Goal: Transaction & Acquisition: Book appointment/travel/reservation

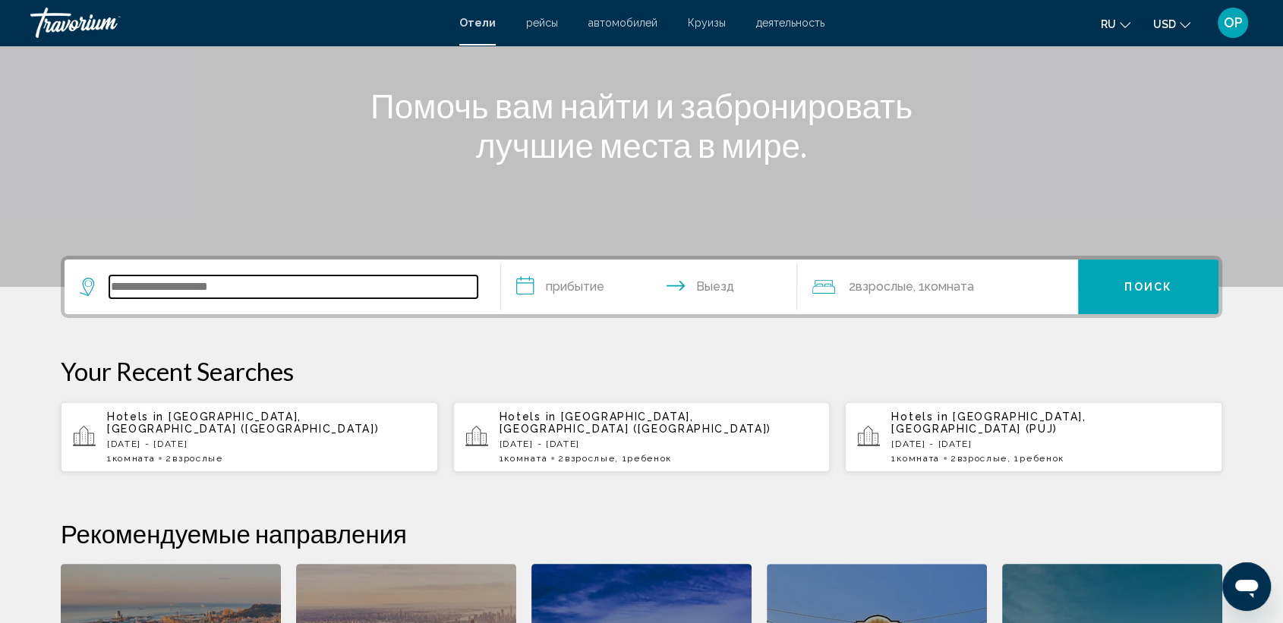
click at [295, 289] on input "Search widget" at bounding box center [293, 287] width 368 height 23
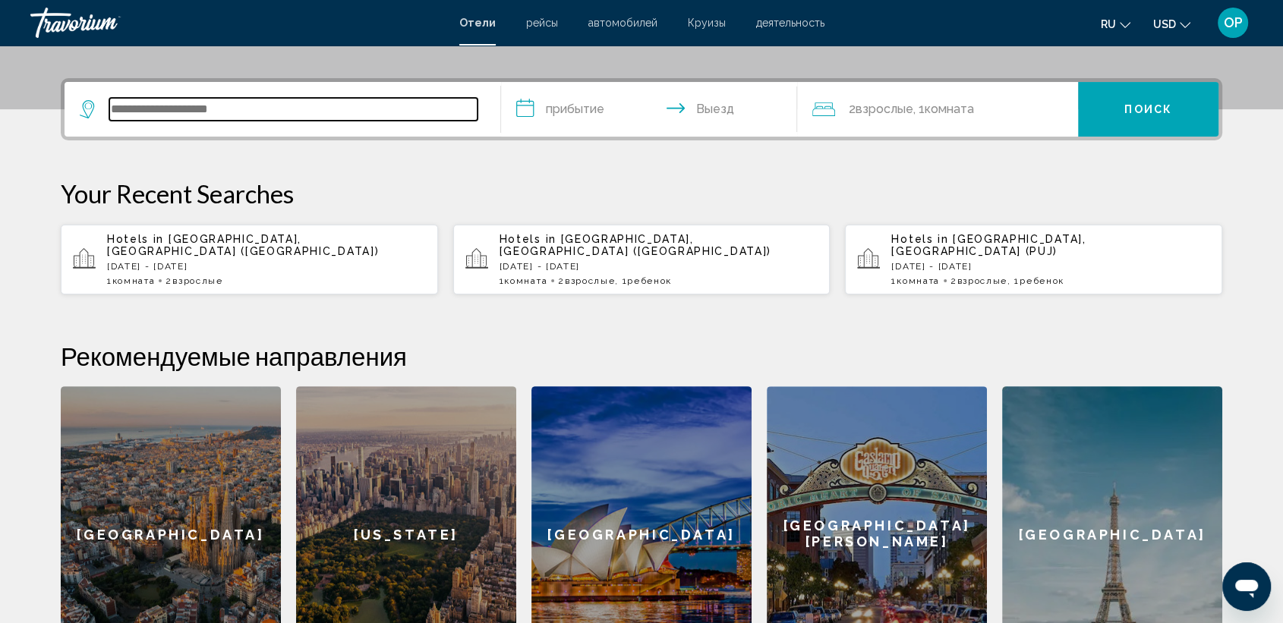
scroll to position [374, 0]
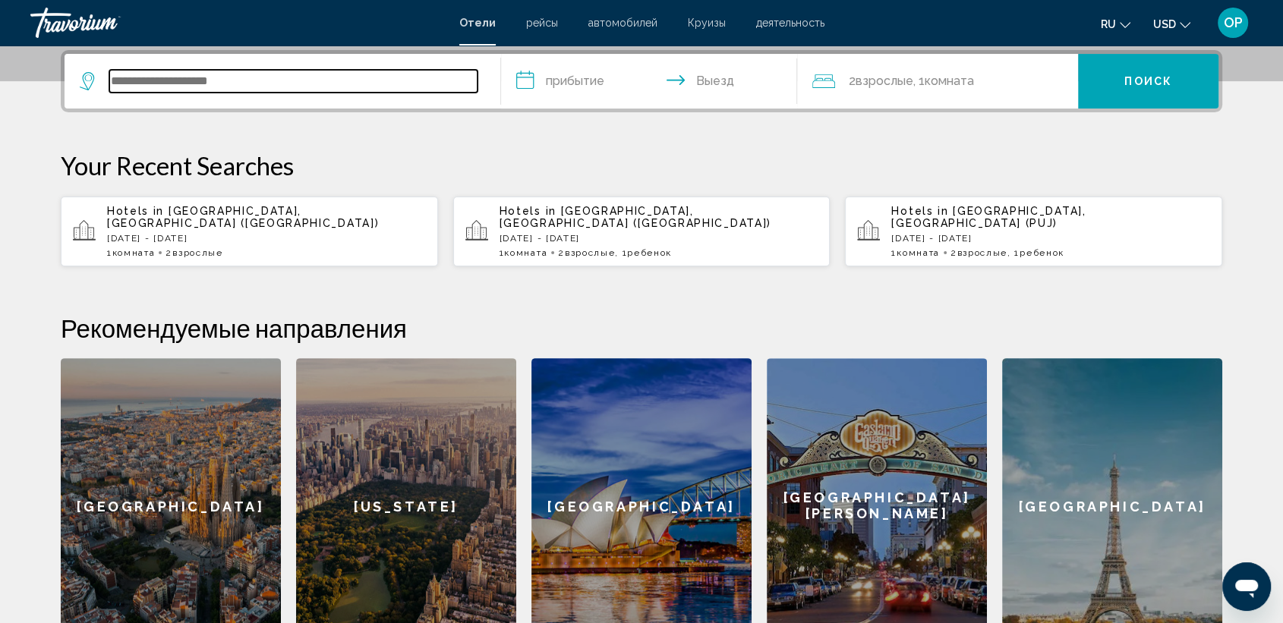
click at [176, 75] on input "Search widget" at bounding box center [293, 81] width 368 height 23
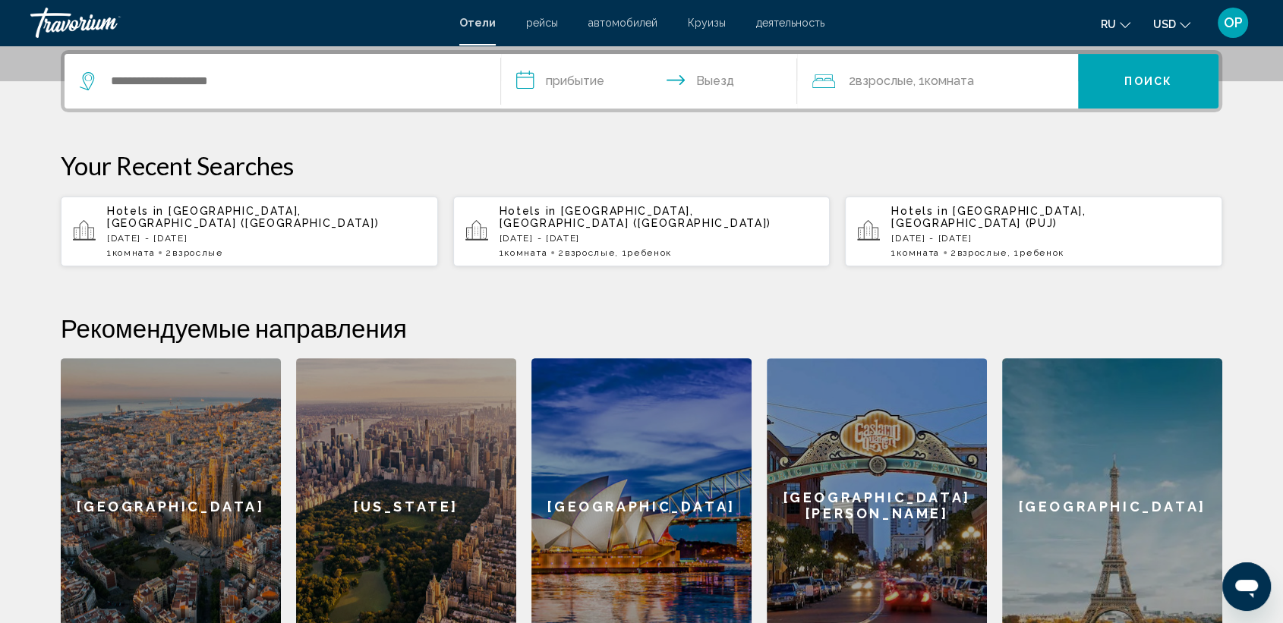
click at [191, 211] on span "Cancun, Mexico (CUN)" at bounding box center [243, 217] width 272 height 24
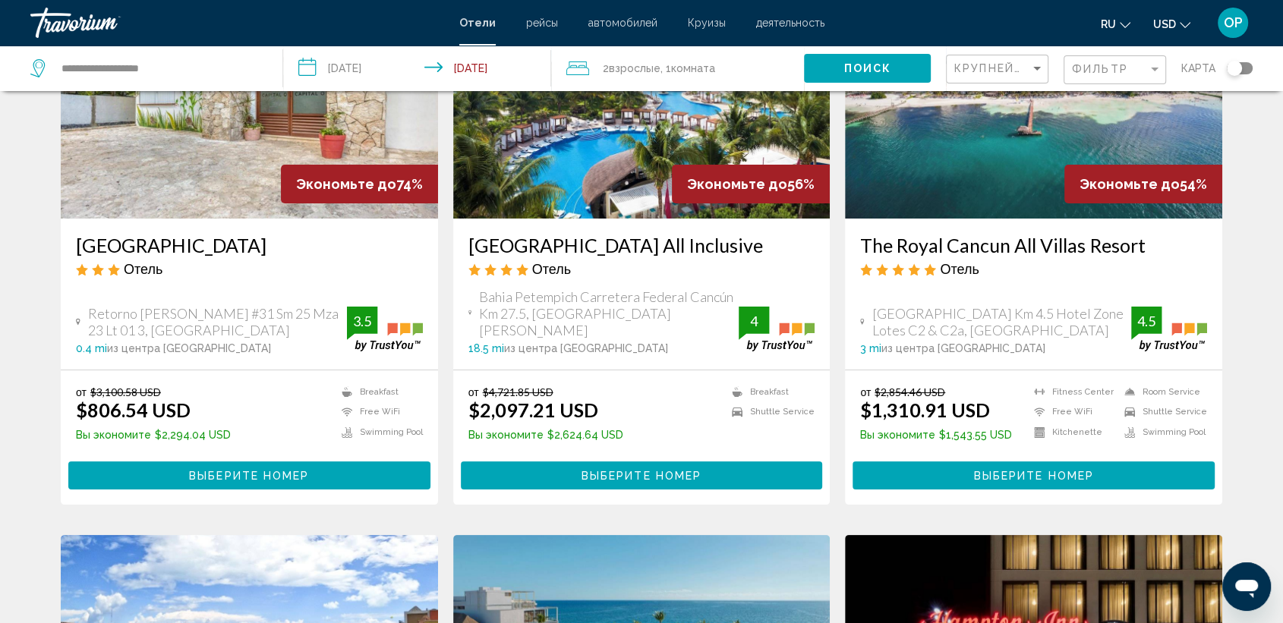
scroll to position [253, 0]
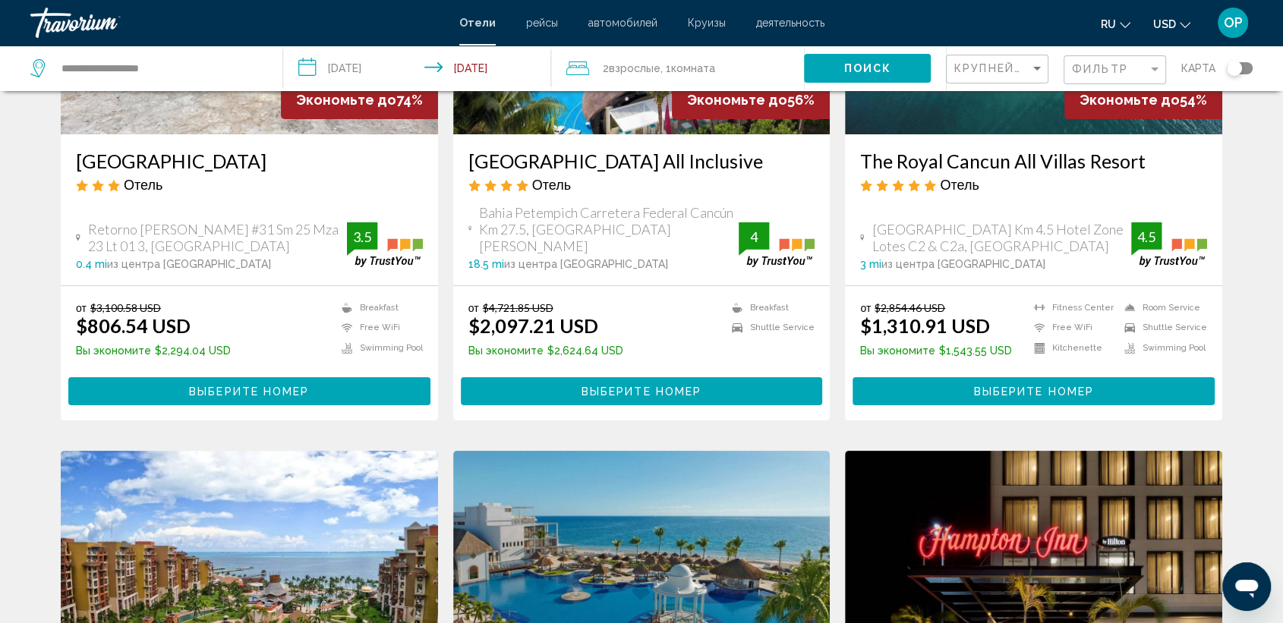
drag, startPoint x: 851, startPoint y: 156, endPoint x: 1149, endPoint y: 165, distance: 298.5
click at [1149, 165] on div "The Royal Cancun All Villas Resort Отель Kukulcan Boulevard Km 4.5 Hotel Zone L…" at bounding box center [1033, 209] width 377 height 151
copy h3 "The Royal Cancun All Villas Resort"
click at [980, 157] on h3 "The Royal Cancun All Villas Resort" at bounding box center [1033, 161] width 347 height 23
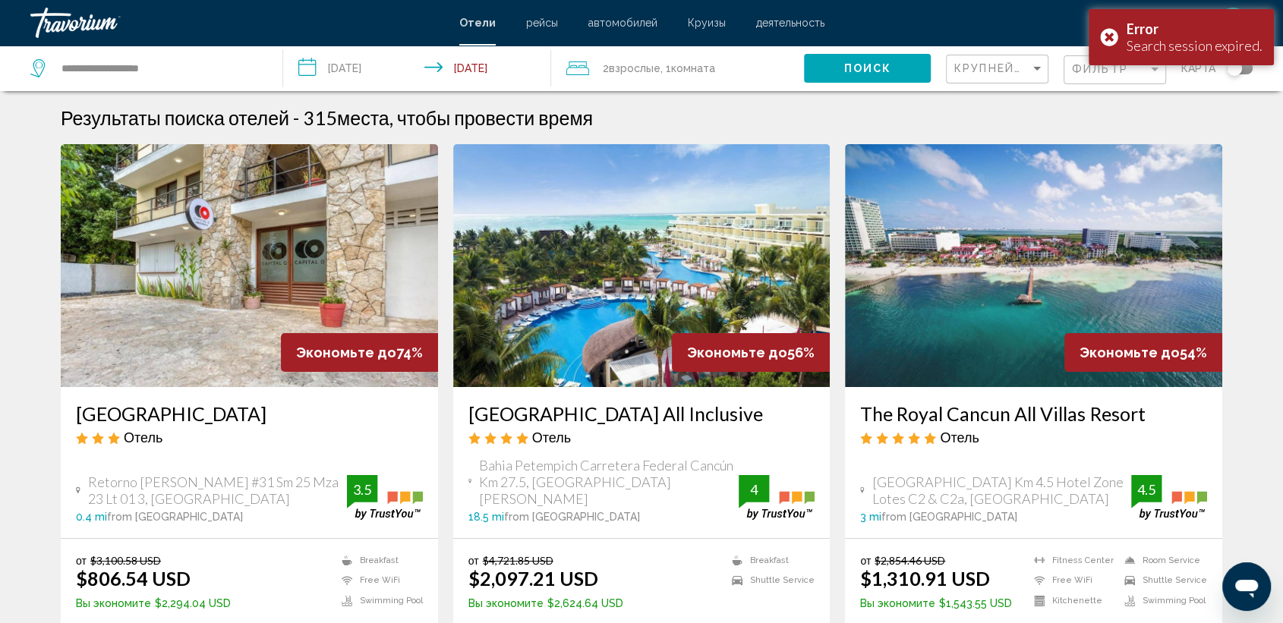
click at [1023, 414] on h3 "The Royal Cancun All Villas Resort" at bounding box center [1033, 413] width 347 height 23
click at [887, 58] on button "Поиск" at bounding box center [867, 68] width 127 height 28
click at [1102, 33] on div "Error Search session expired." at bounding box center [1181, 37] width 185 height 56
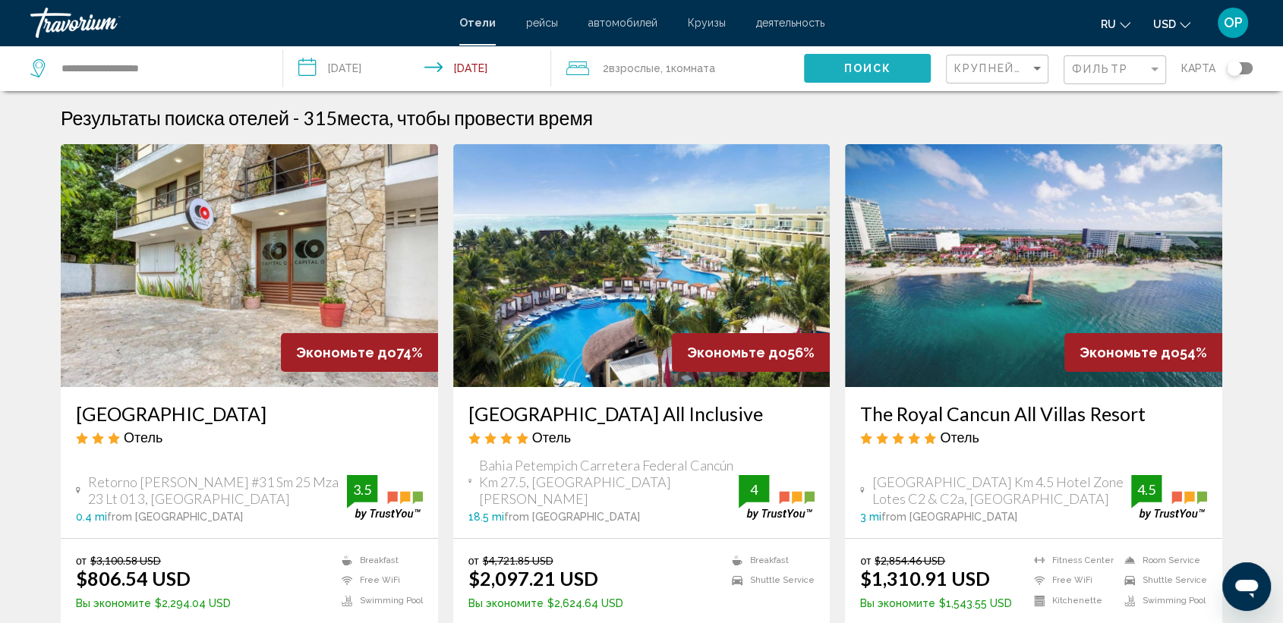
click at [907, 74] on button "Поиск" at bounding box center [867, 68] width 127 height 28
click at [1172, 24] on span "USD" at bounding box center [1164, 24] width 23 height 12
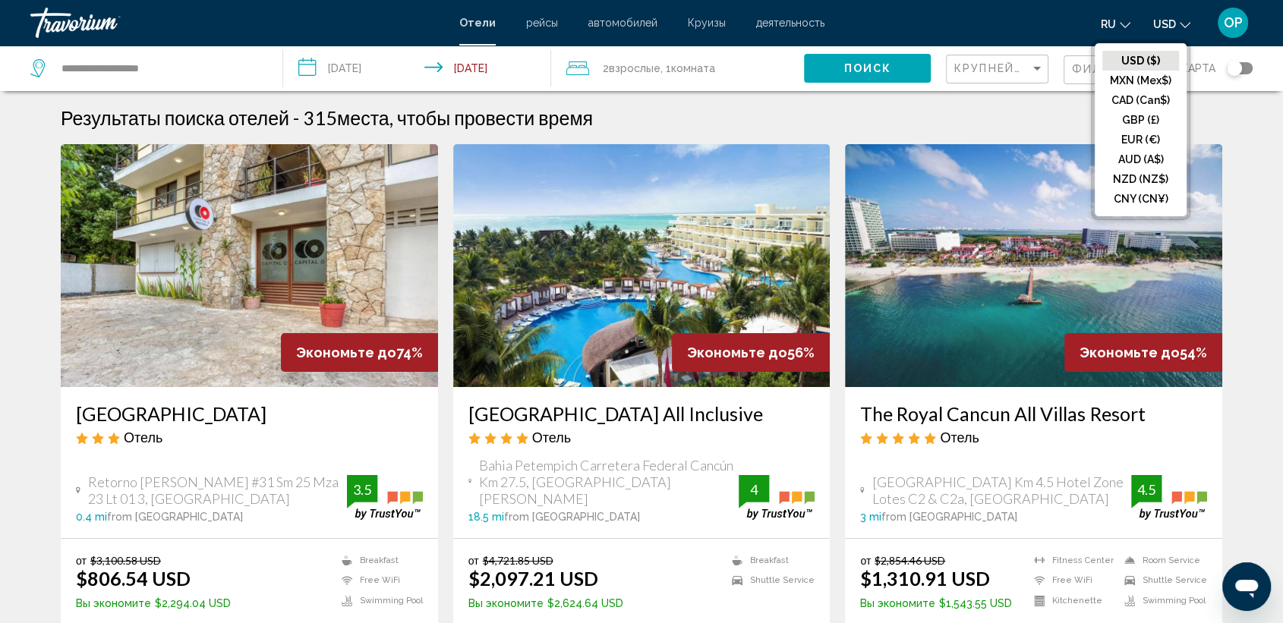
click at [1148, 97] on button "CAD (Can$)" at bounding box center [1140, 100] width 77 height 20
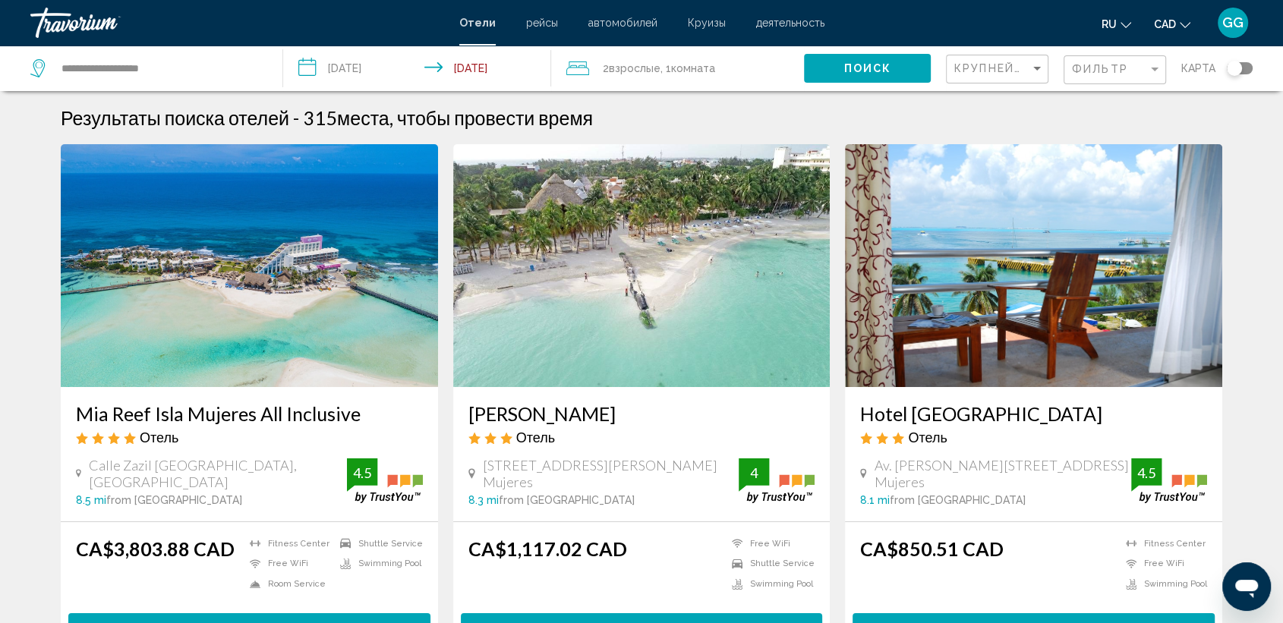
click at [898, 63] on button "Поиск" at bounding box center [867, 68] width 127 height 28
click at [1233, 24] on span "GG" at bounding box center [1232, 22] width 21 height 15
click at [1181, 66] on div "Guest Guest" at bounding box center [1180, 72] width 75 height 17
click at [1167, 144] on button "Выход" at bounding box center [1159, 146] width 47 height 20
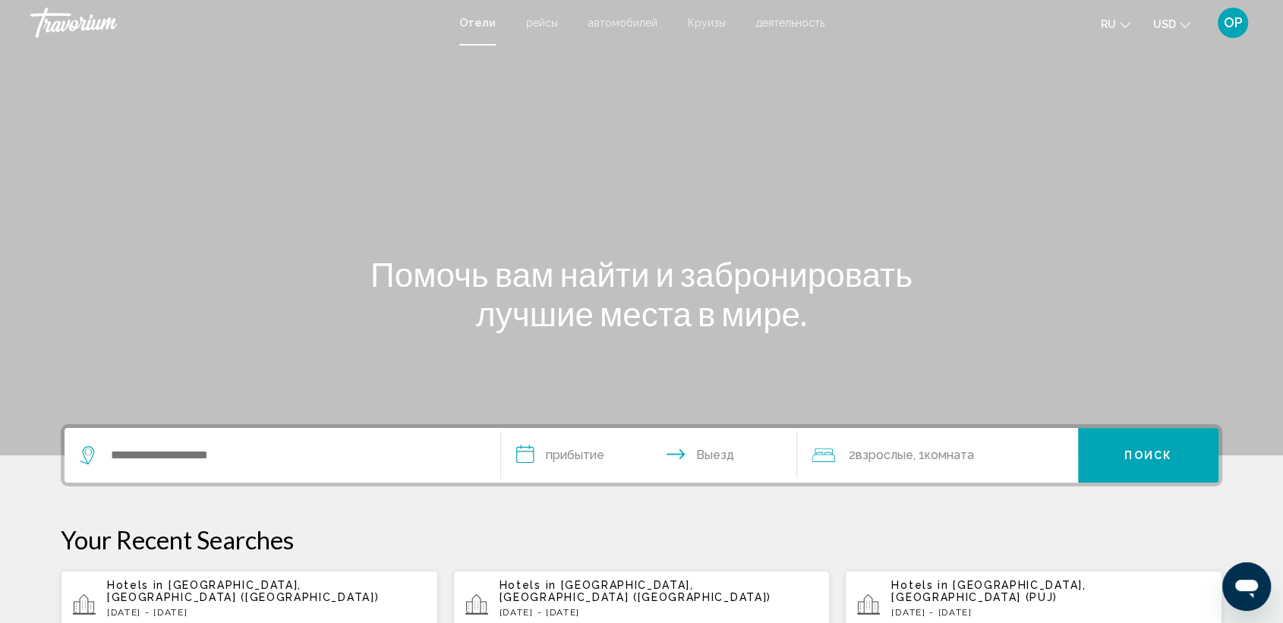
click at [1171, 27] on span "USD" at bounding box center [1164, 24] width 23 height 12
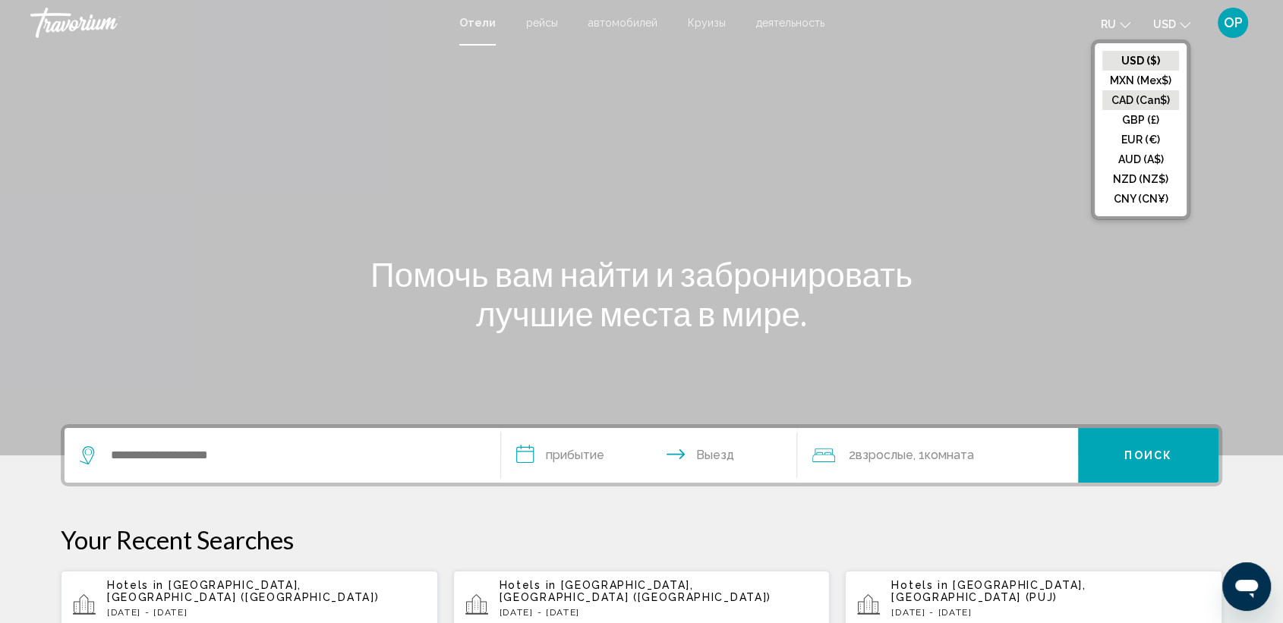
click at [1154, 103] on button "CAD (Can$)" at bounding box center [1140, 100] width 77 height 20
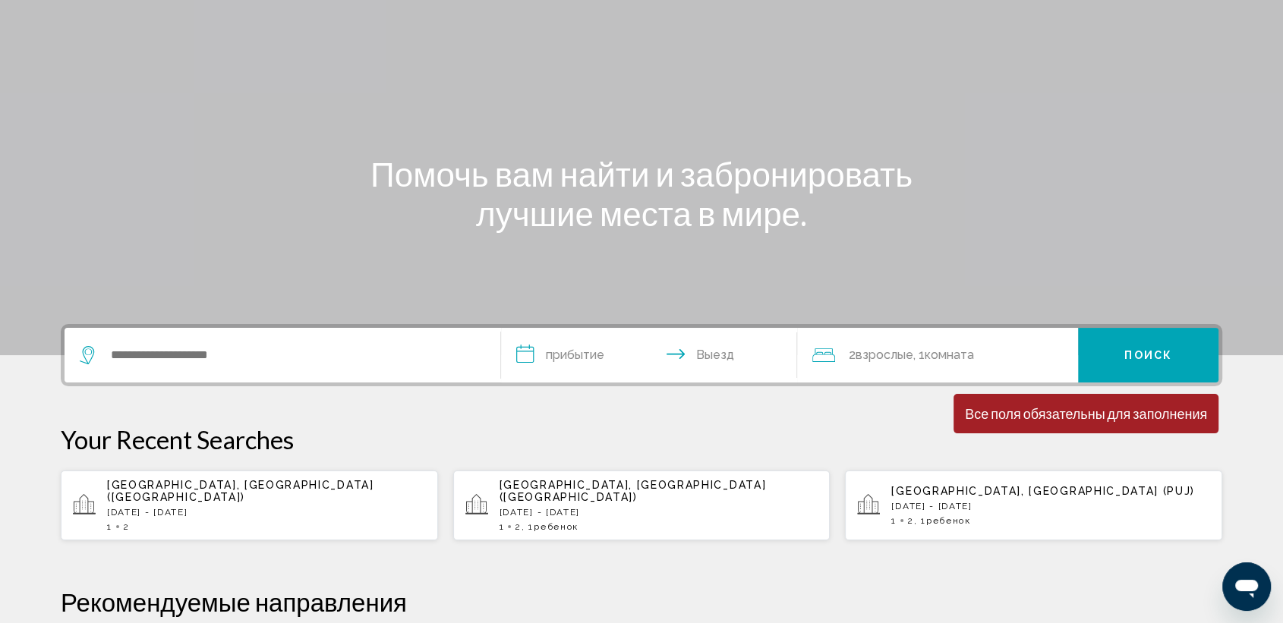
scroll to position [169, 0]
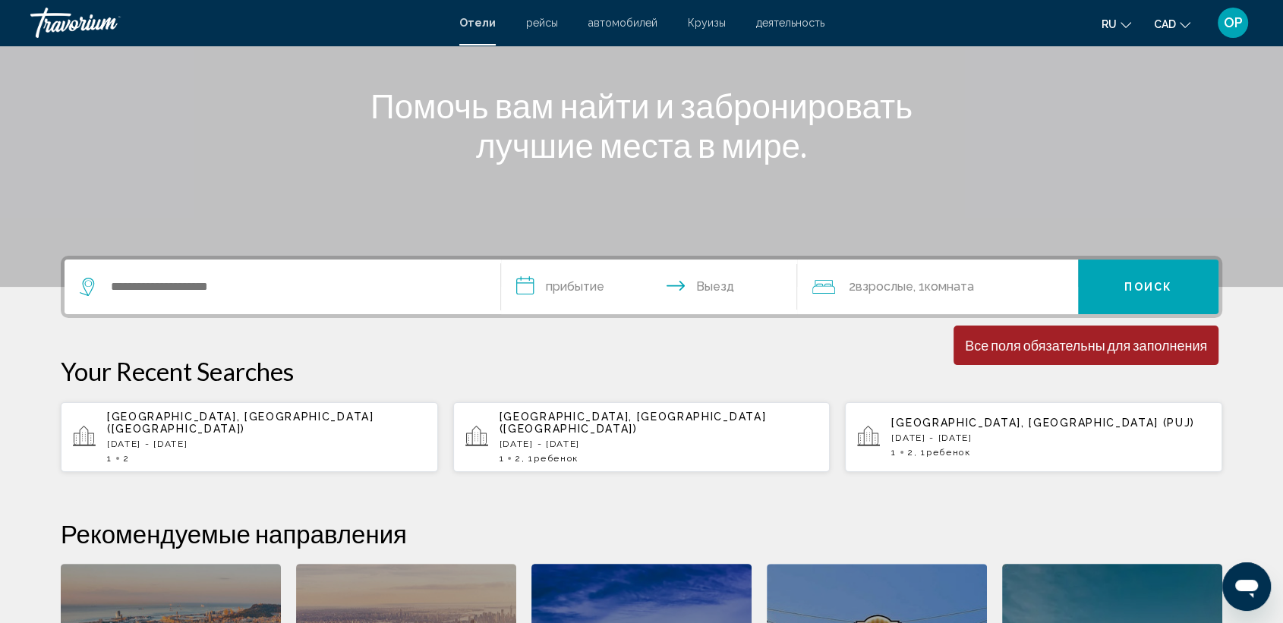
click at [209, 298] on div "Search widget" at bounding box center [282, 287] width 405 height 55
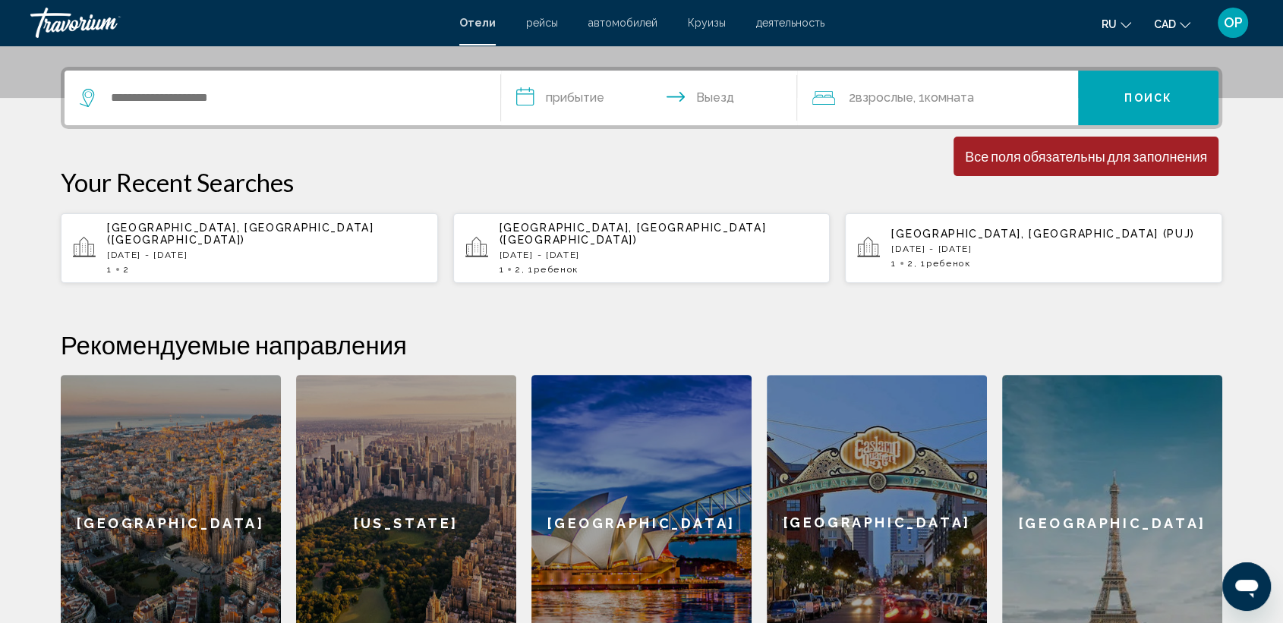
scroll to position [374, 0]
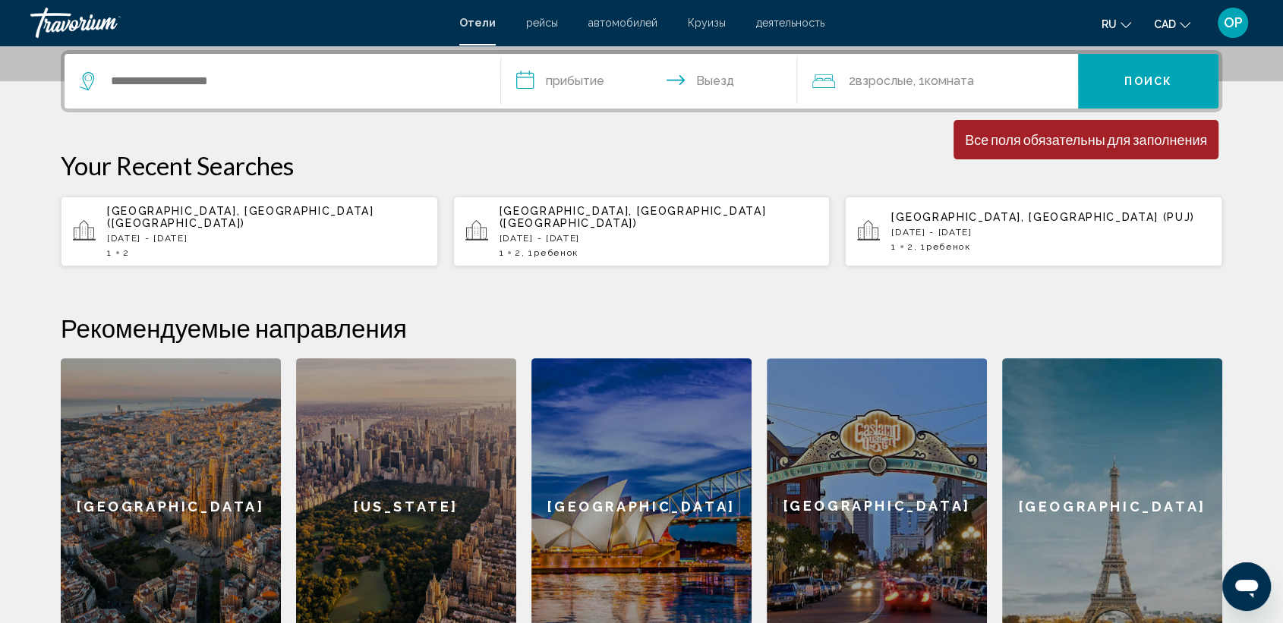
click at [109, 209] on span "Cancun, Mexico (CUN)" at bounding box center [240, 217] width 266 height 24
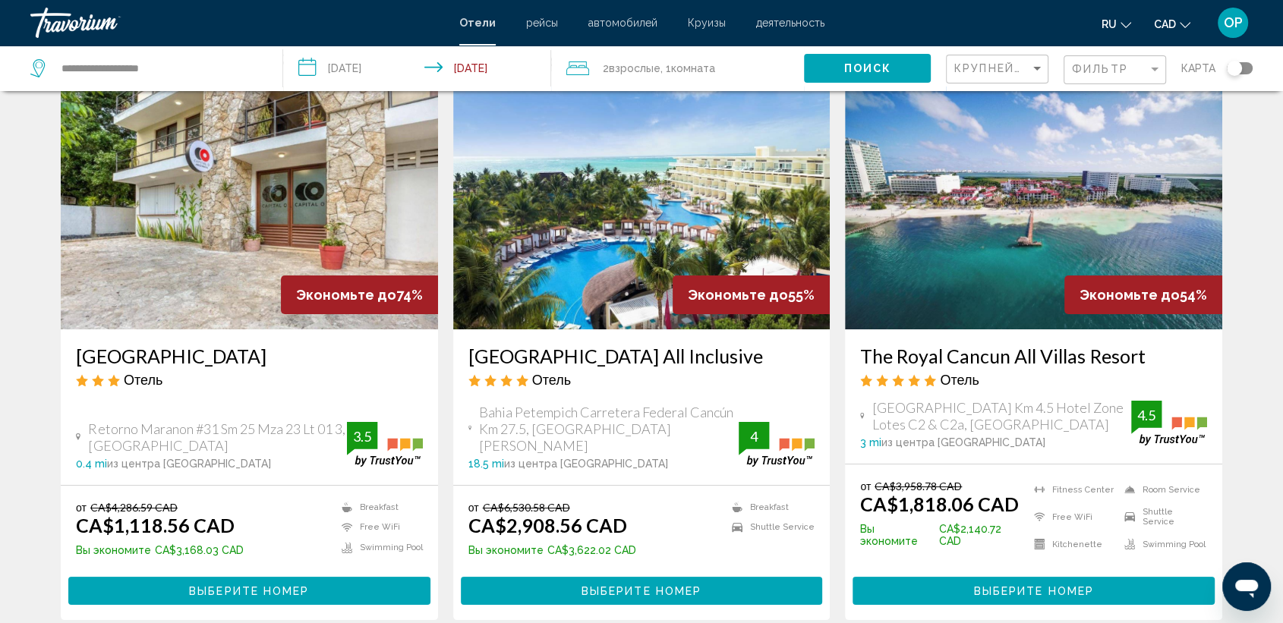
scroll to position [84, 0]
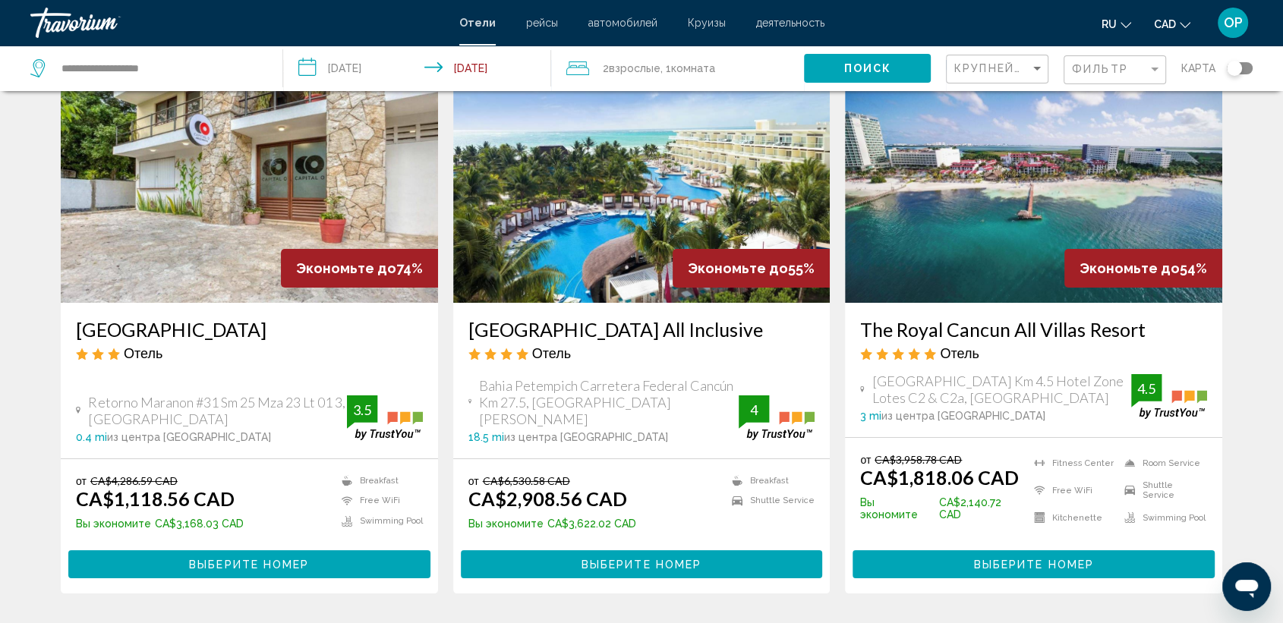
click at [950, 329] on h3 "The Royal Cancun All Villas Resort" at bounding box center [1033, 329] width 347 height 23
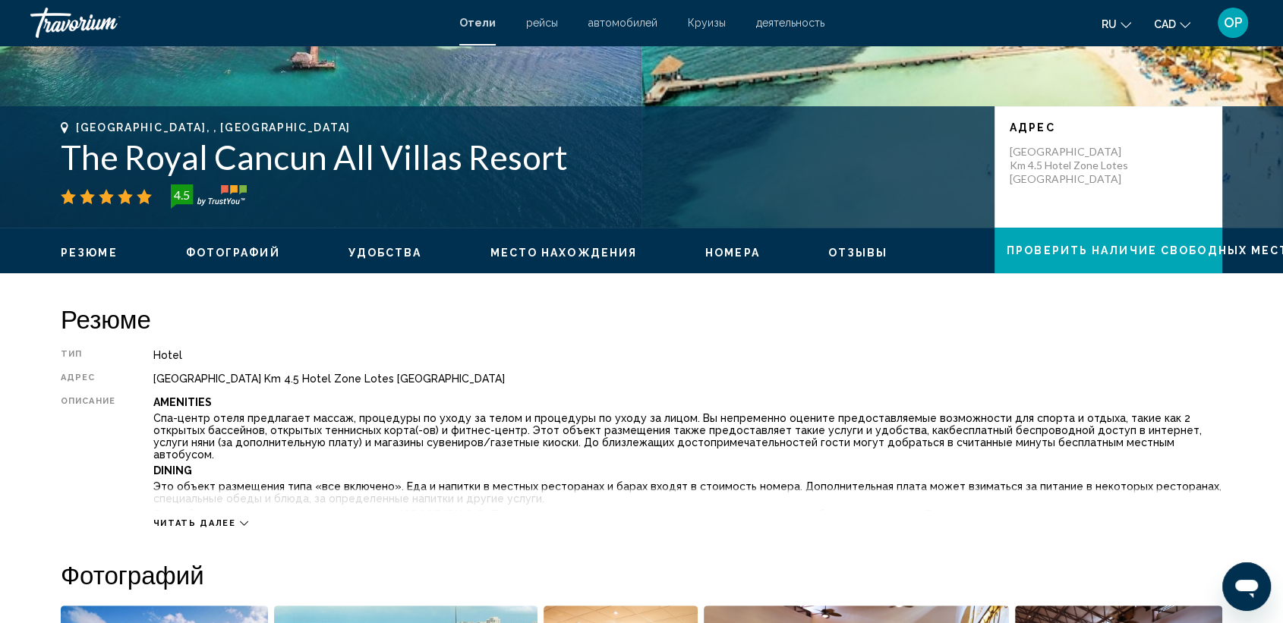
scroll to position [337, 0]
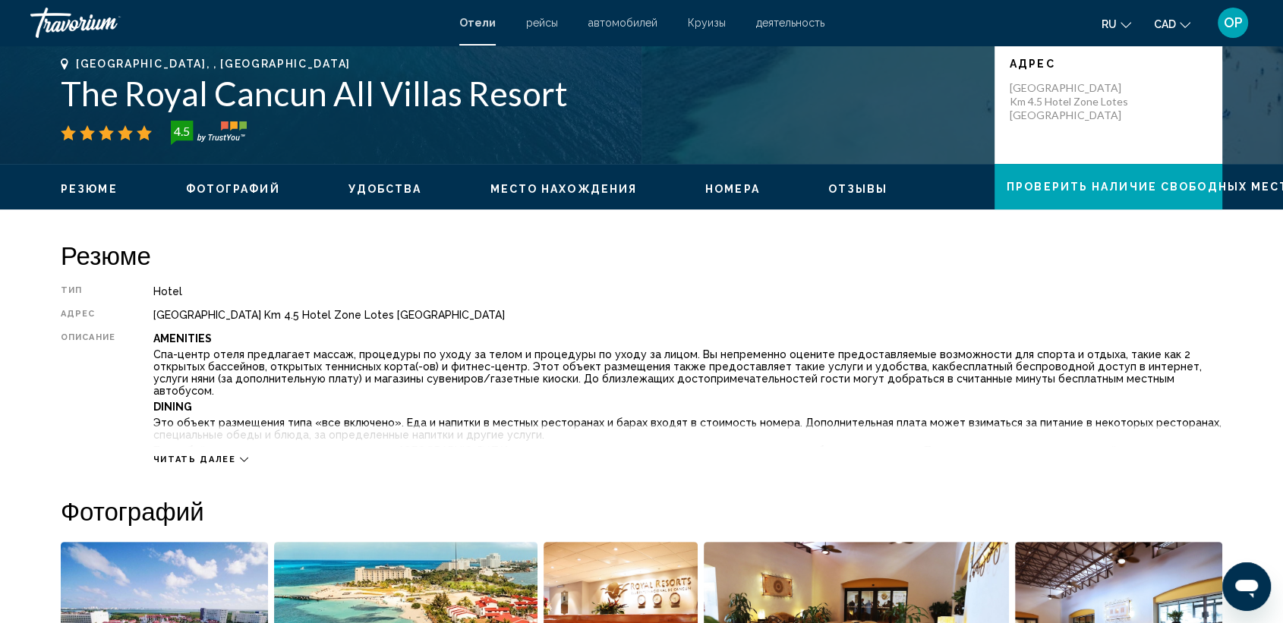
click at [232, 457] on div "Читать далее" at bounding box center [200, 460] width 95 height 10
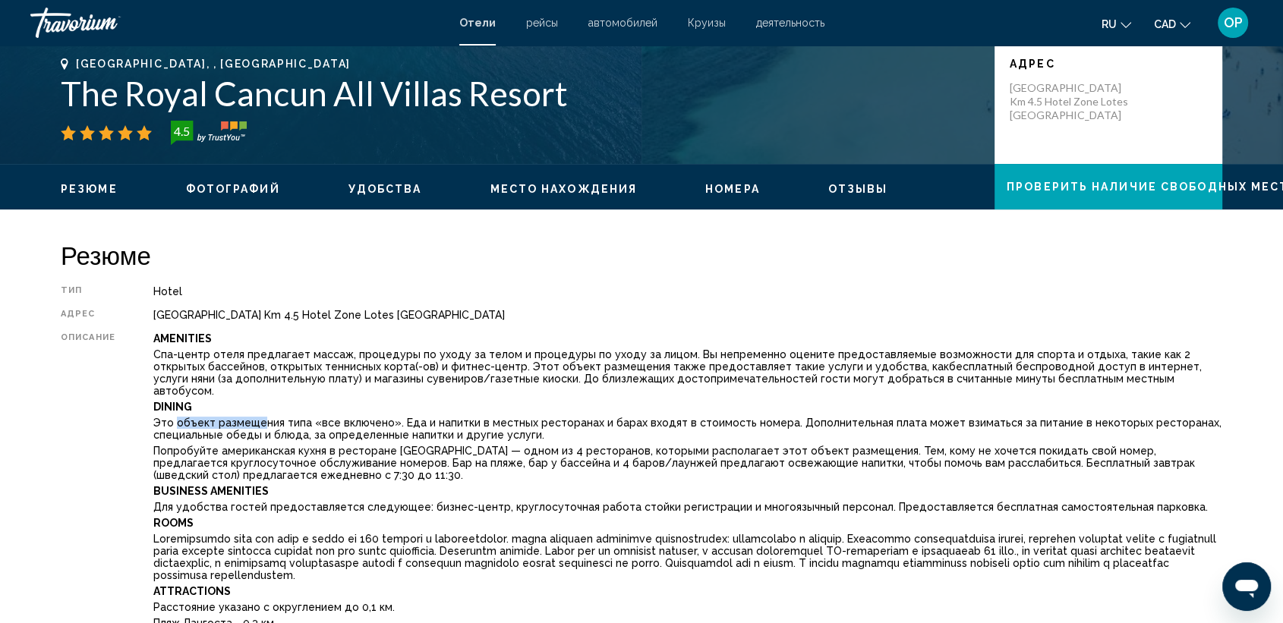
drag, startPoint x: 175, startPoint y: 406, endPoint x: 295, endPoint y: 411, distance: 120.0
click at [277, 417] on p "Это объект размещения типа «все включено». Еда и напитки в местных ресторанах и…" at bounding box center [687, 429] width 1069 height 24
drag, startPoint x: 313, startPoint y: 413, endPoint x: 333, endPoint y: 414, distance: 19.8
click at [330, 417] on p "Это объект размещения типа «все включено». Еда и напитки в местных ресторанах и…" at bounding box center [687, 429] width 1069 height 24
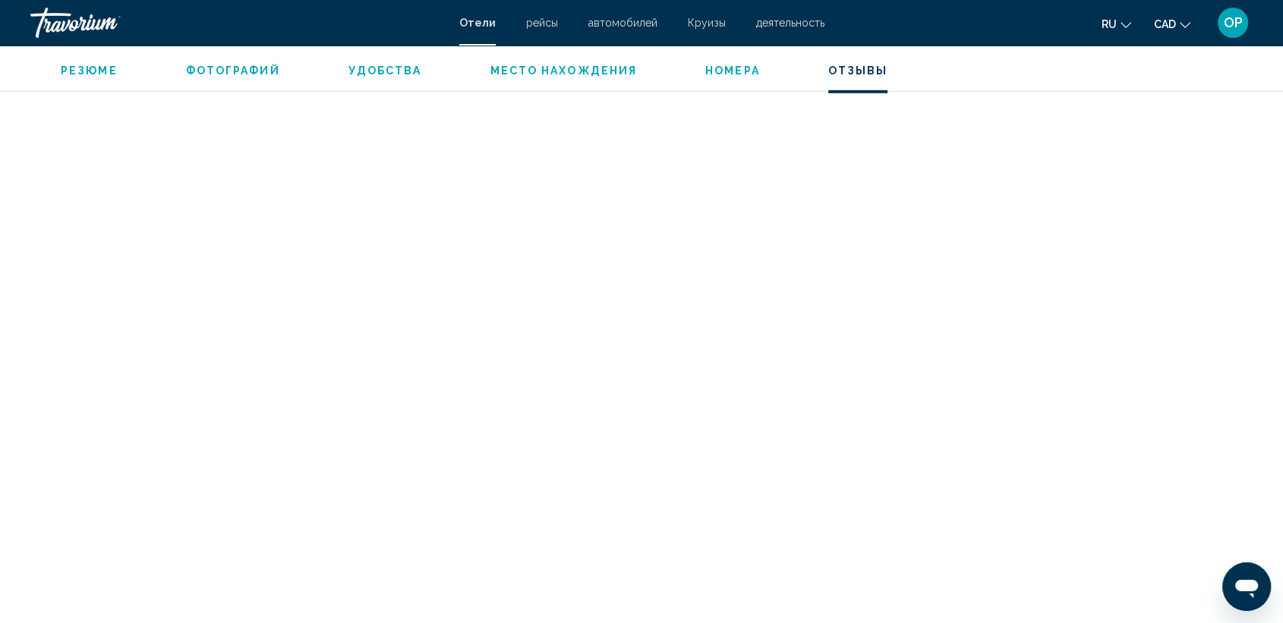
scroll to position [4696, 0]
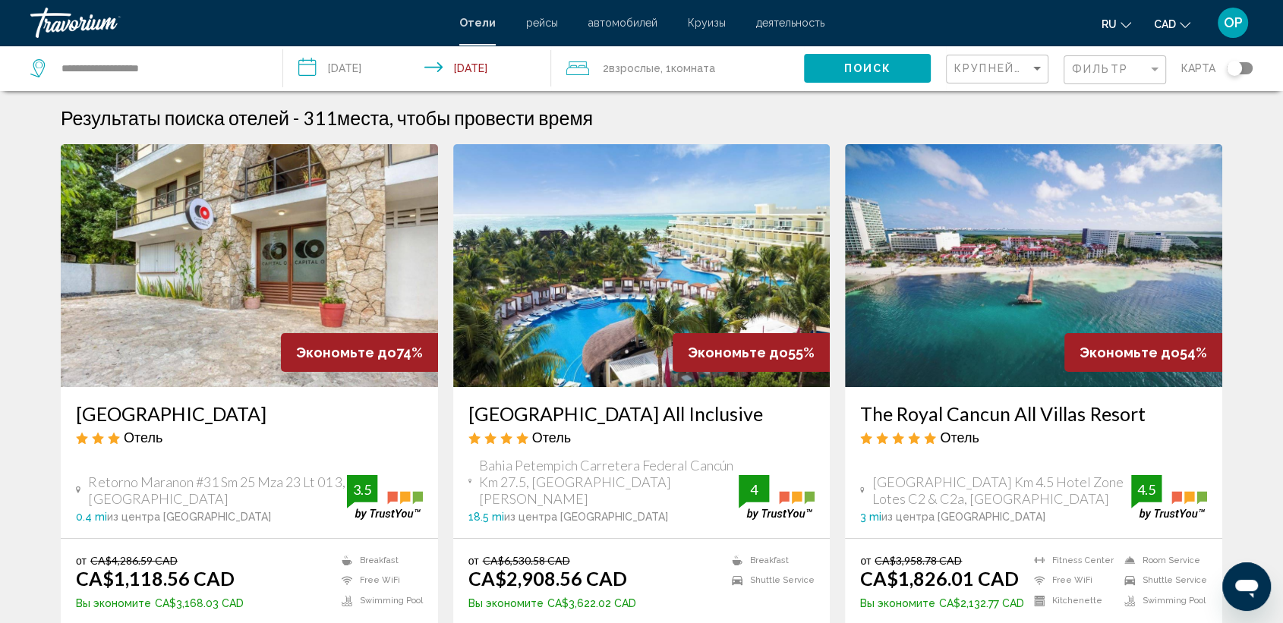
click at [859, 71] on span "Поиск" at bounding box center [868, 69] width 48 height 12
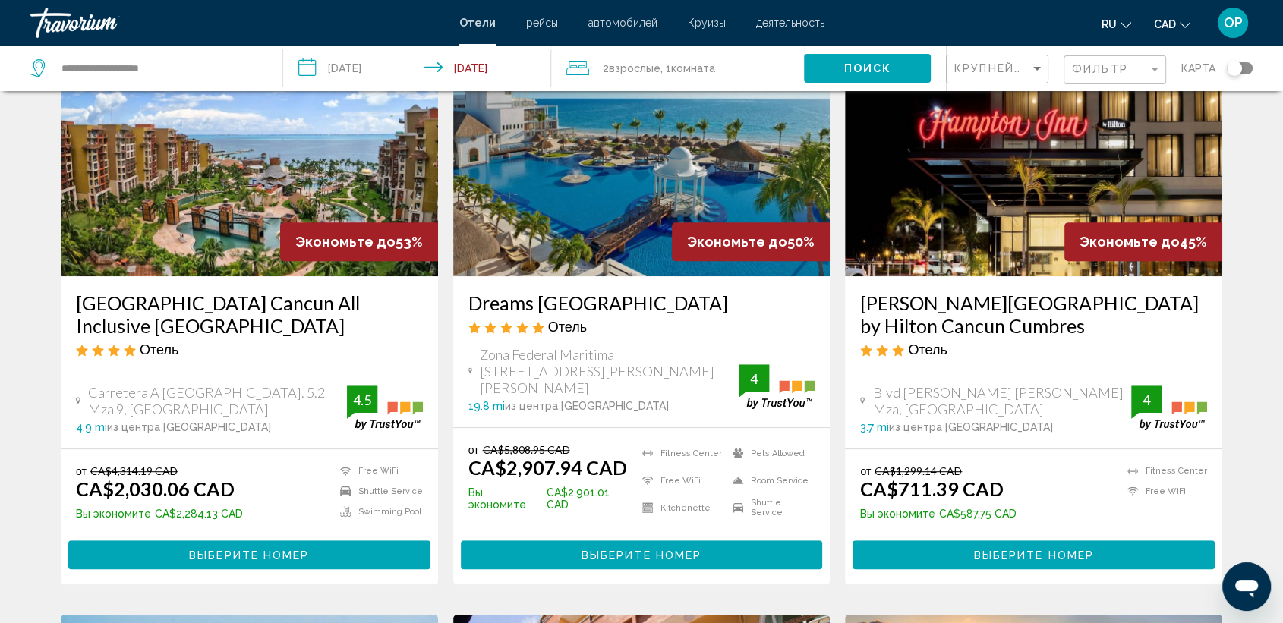
scroll to position [674, 0]
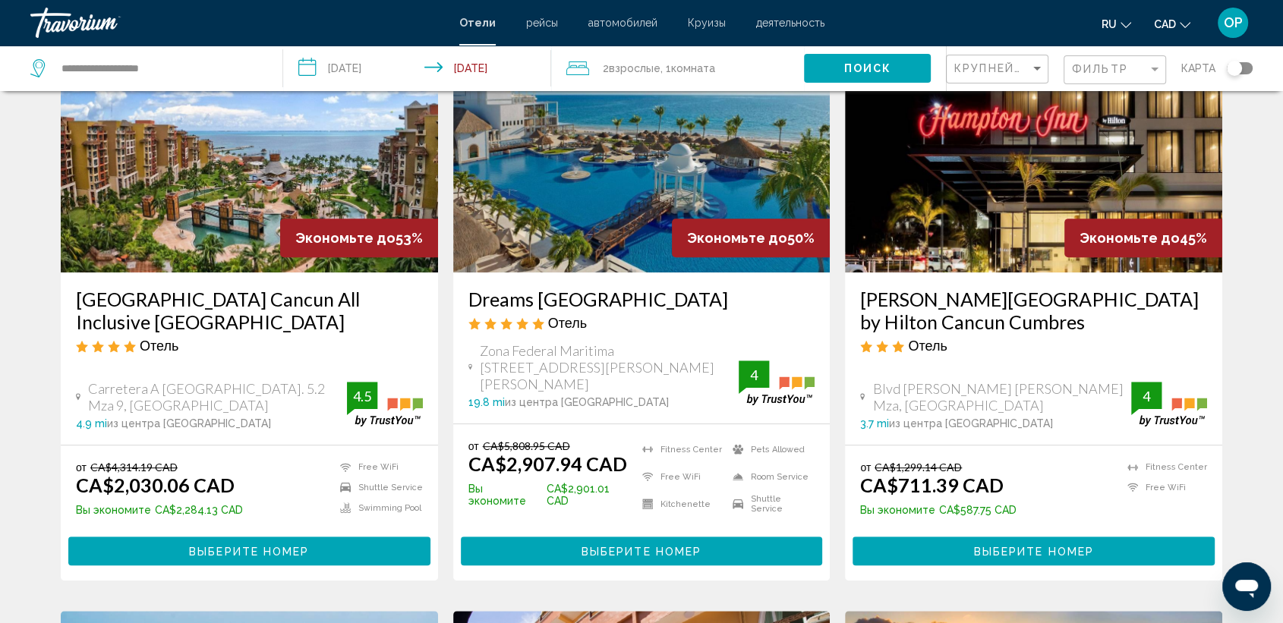
click at [204, 302] on h3 "[GEOGRAPHIC_DATA] Cancun All Inclusive [GEOGRAPHIC_DATA]" at bounding box center [249, 311] width 347 height 46
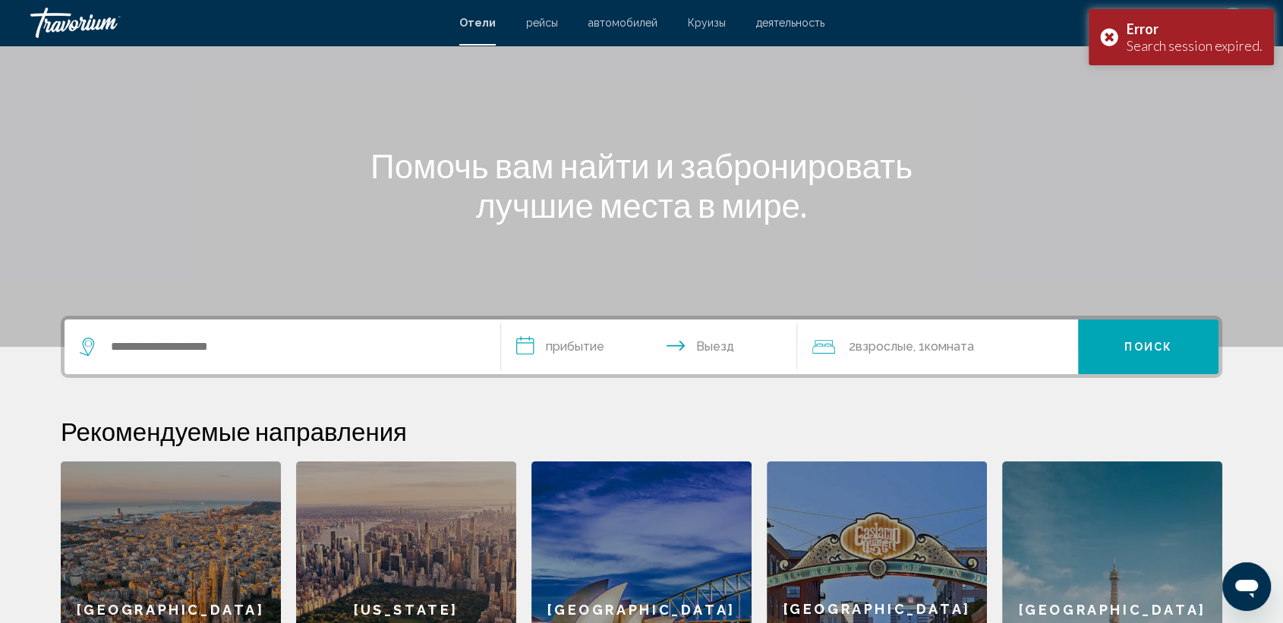
scroll to position [84, 0]
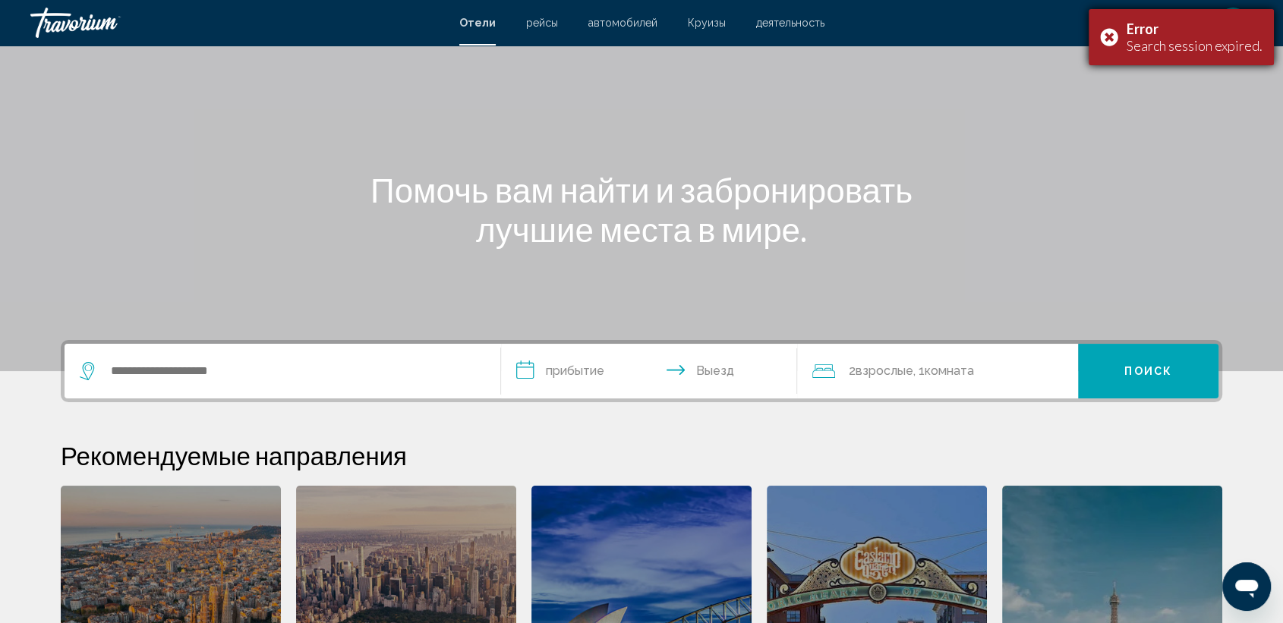
click at [1127, 38] on div "Error Search session expired." at bounding box center [1181, 37] width 185 height 56
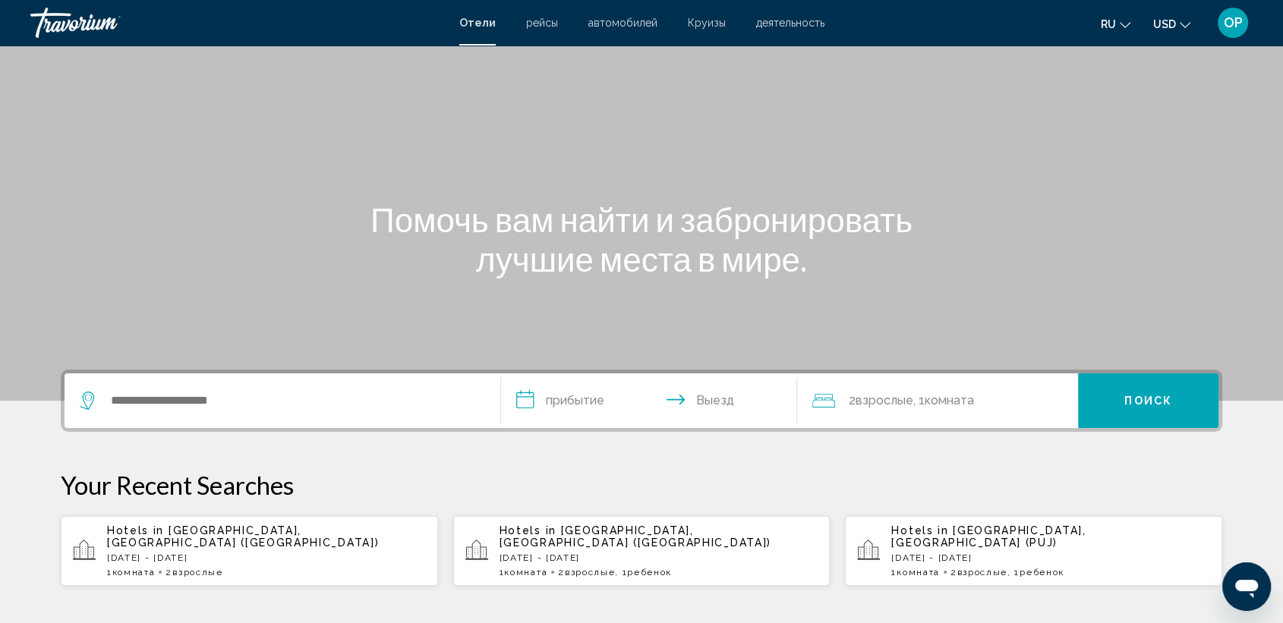
scroll to position [169, 0]
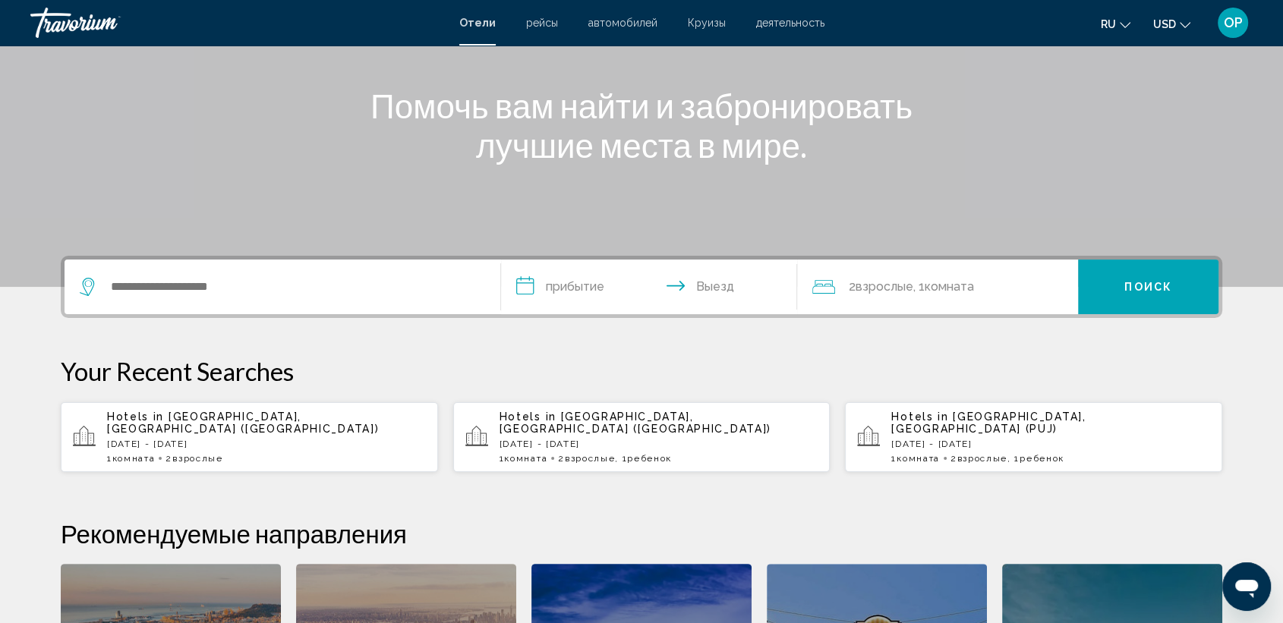
click at [364, 266] on div "Search widget" at bounding box center [282, 287] width 405 height 55
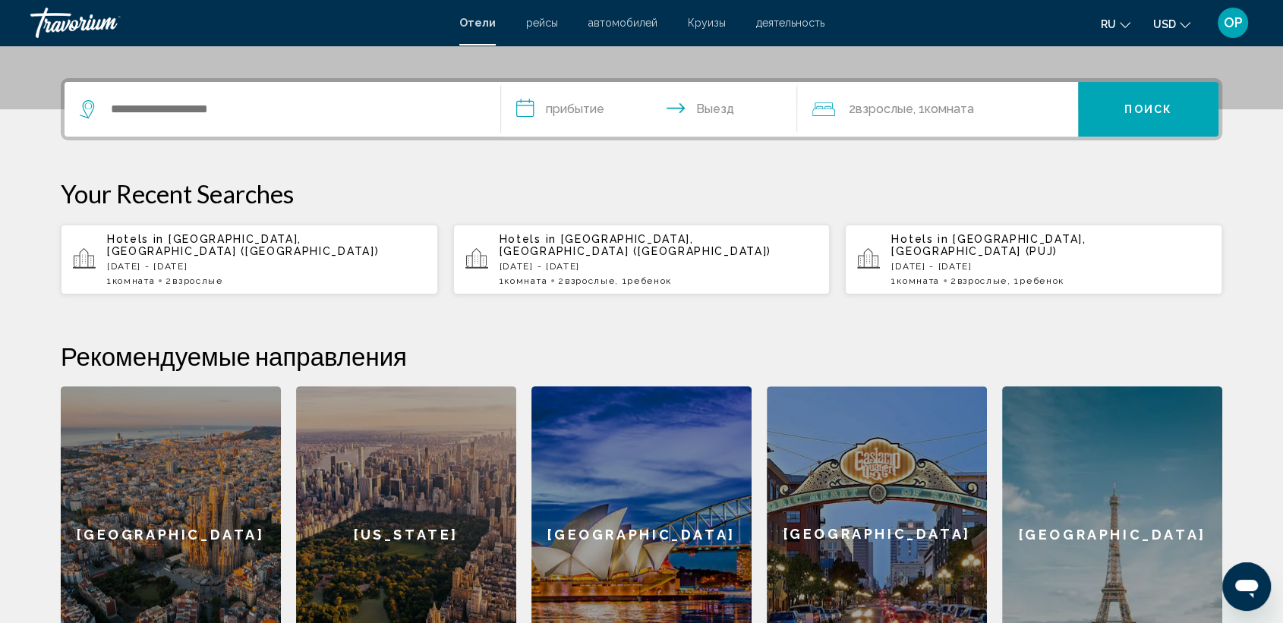
scroll to position [374, 0]
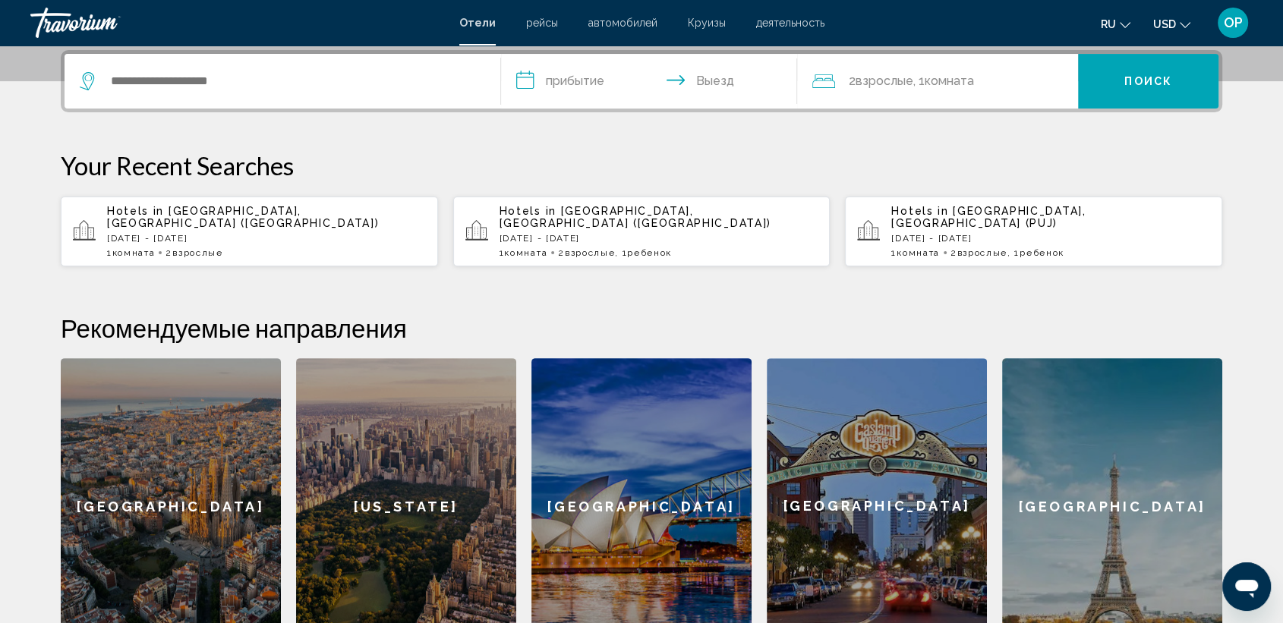
click at [232, 65] on div "Search widget" at bounding box center [282, 81] width 405 height 55
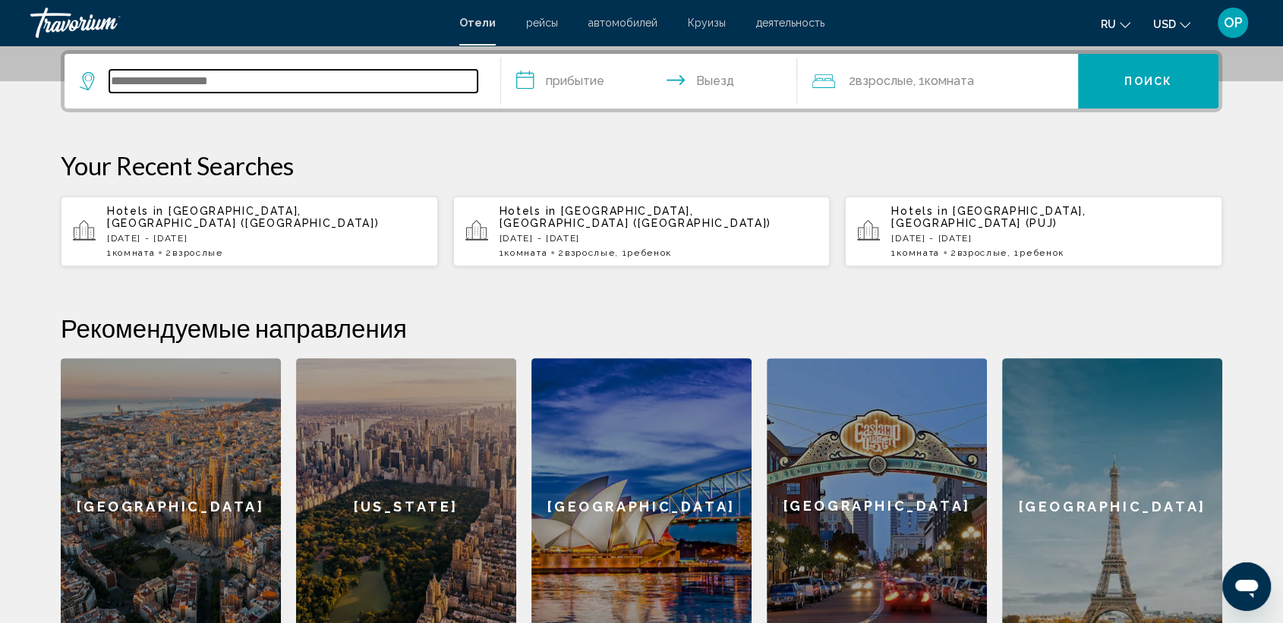
click at [223, 80] on input "Search widget" at bounding box center [293, 81] width 368 height 23
click at [233, 82] on input "Search widget" at bounding box center [293, 81] width 368 height 23
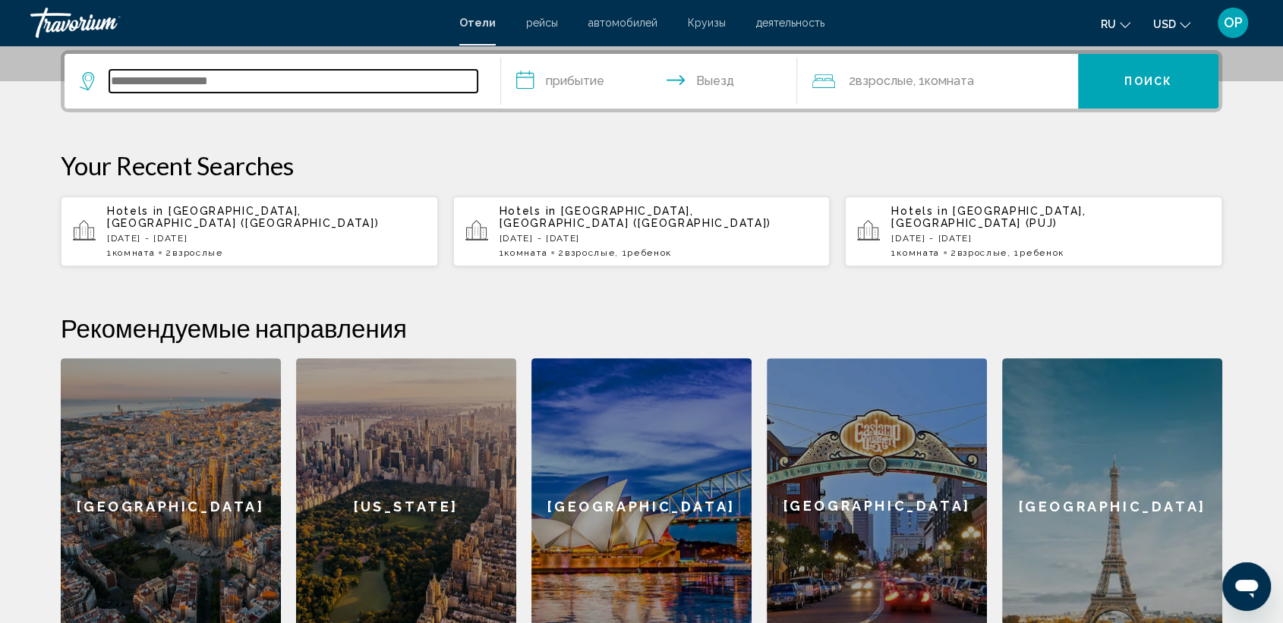
click at [233, 82] on input "Search widget" at bounding box center [293, 81] width 368 height 23
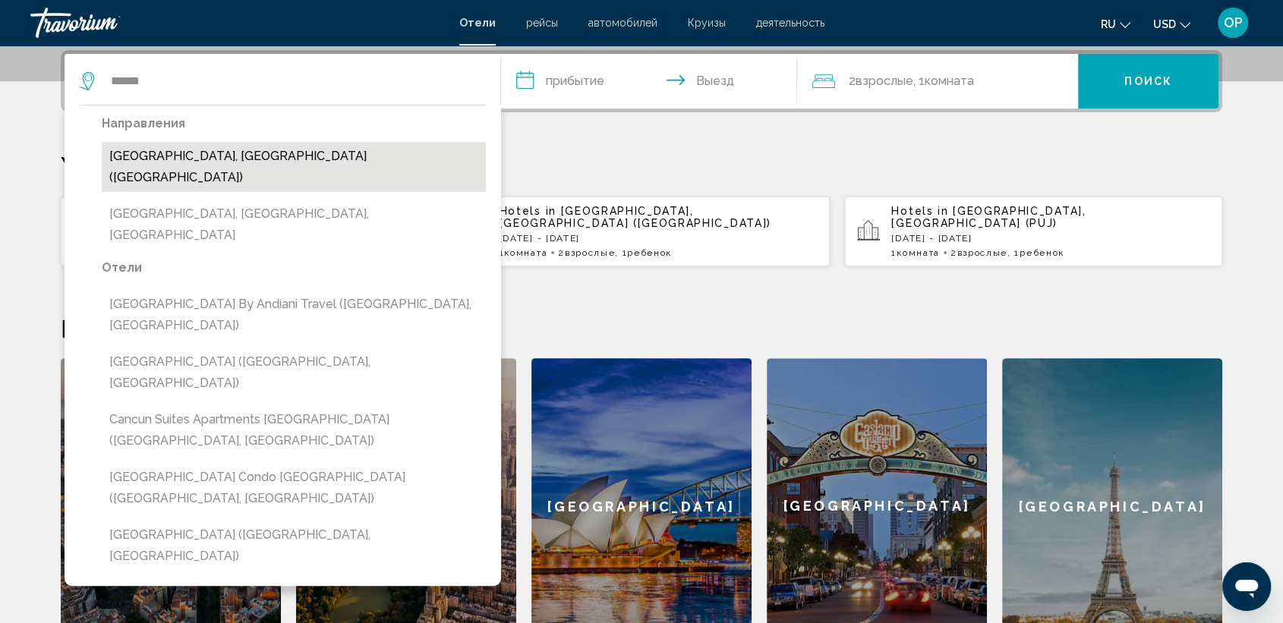
click at [187, 158] on button "[GEOGRAPHIC_DATA], [GEOGRAPHIC_DATA] ([GEOGRAPHIC_DATA])" at bounding box center [294, 167] width 384 height 50
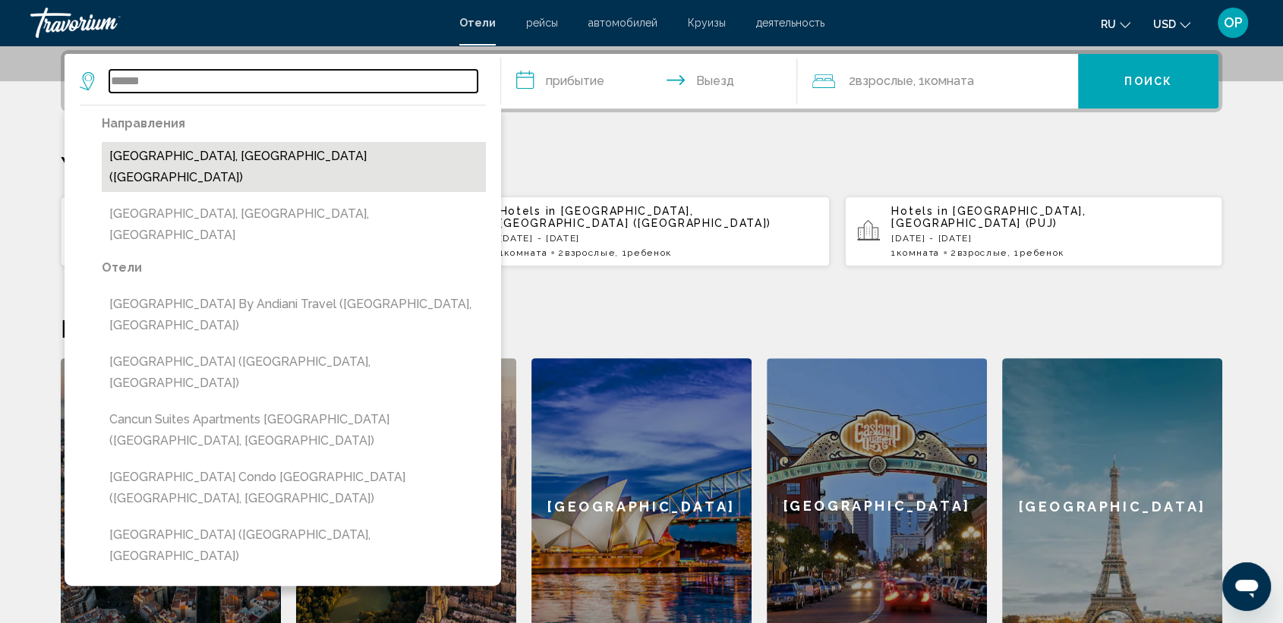
type input "**********"
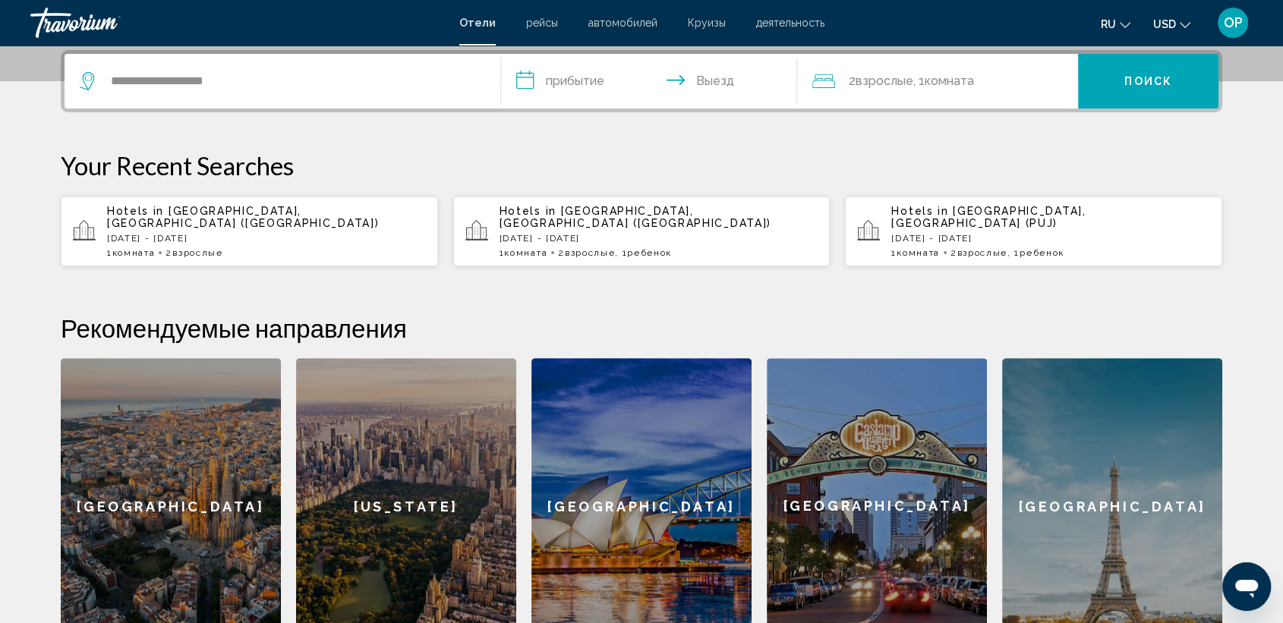
click at [586, 85] on input "**********" at bounding box center [652, 83] width 302 height 59
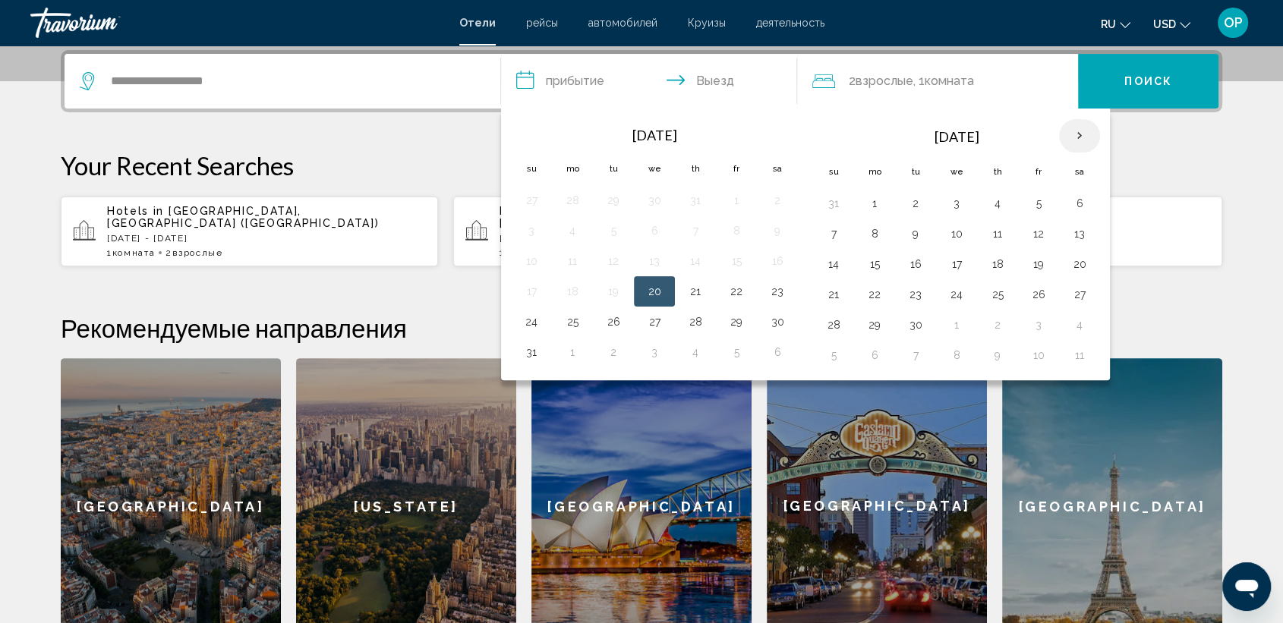
click at [1072, 128] on th "Next month" at bounding box center [1079, 135] width 41 height 33
click at [1074, 203] on button "1" at bounding box center [1079, 203] width 24 height 21
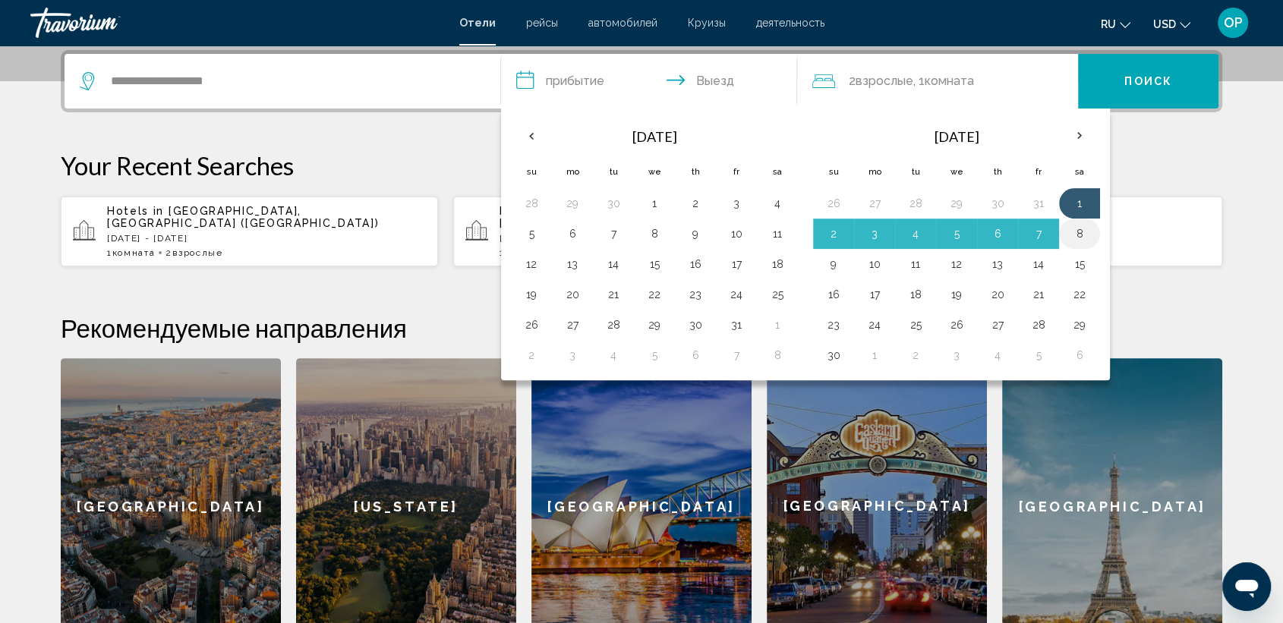
click at [1079, 232] on button "8" at bounding box center [1079, 233] width 24 height 21
type input "**********"
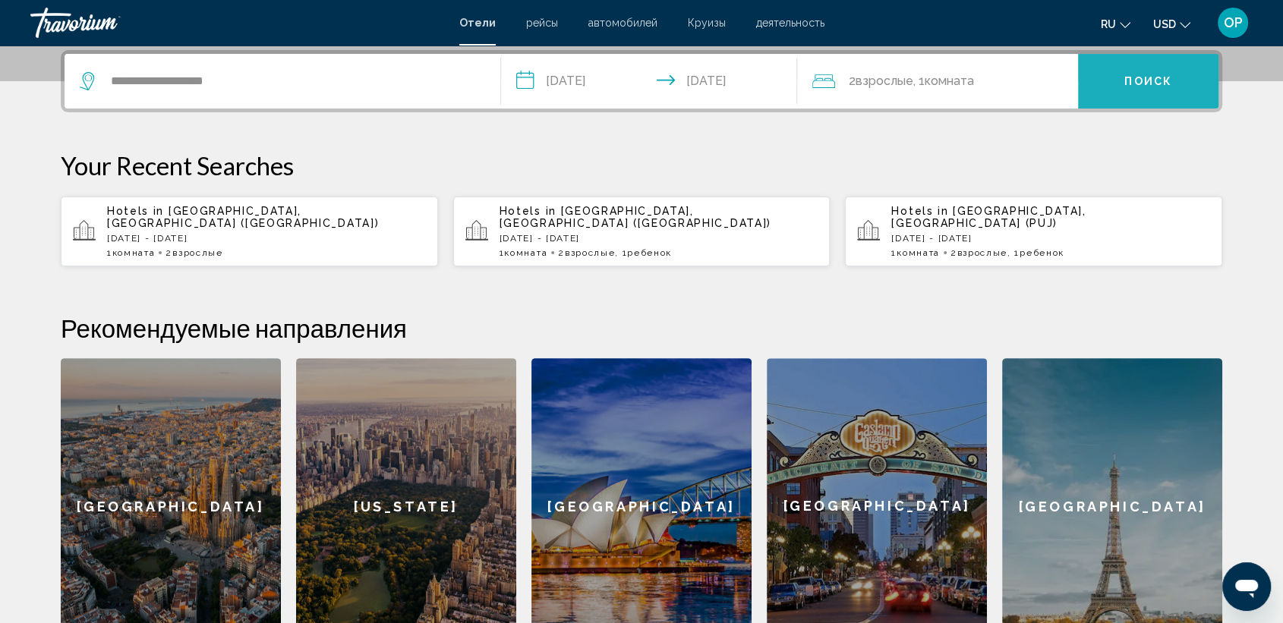
click at [1134, 89] on button "Поиск" at bounding box center [1148, 81] width 140 height 55
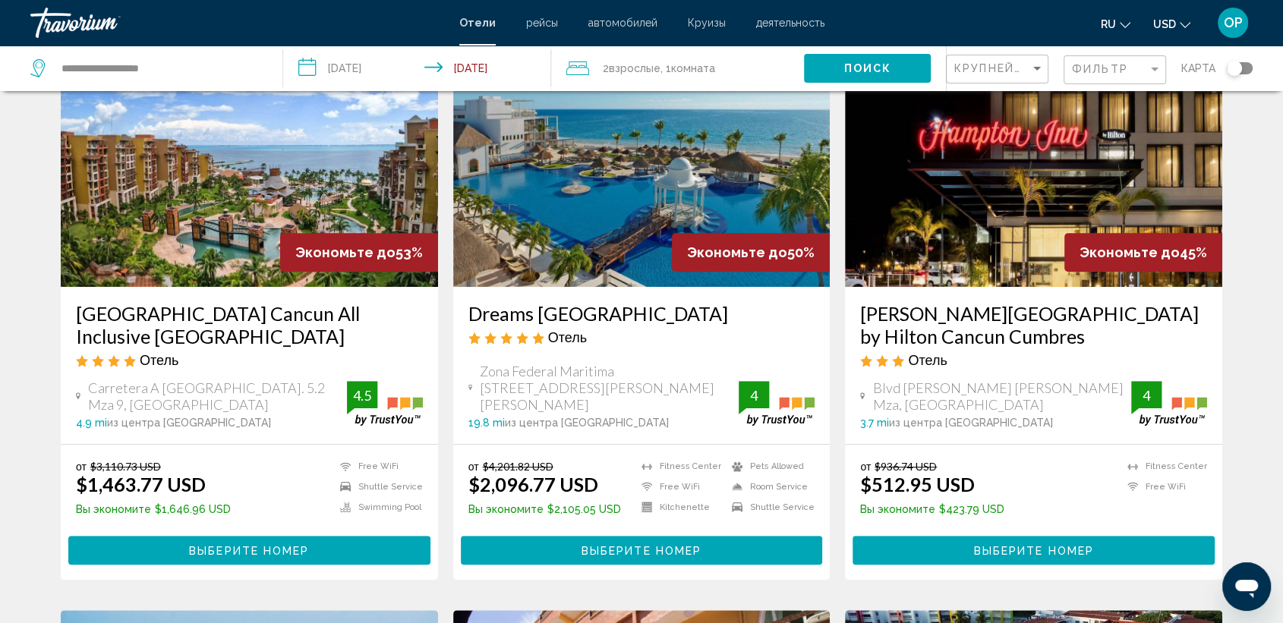
scroll to position [674, 0]
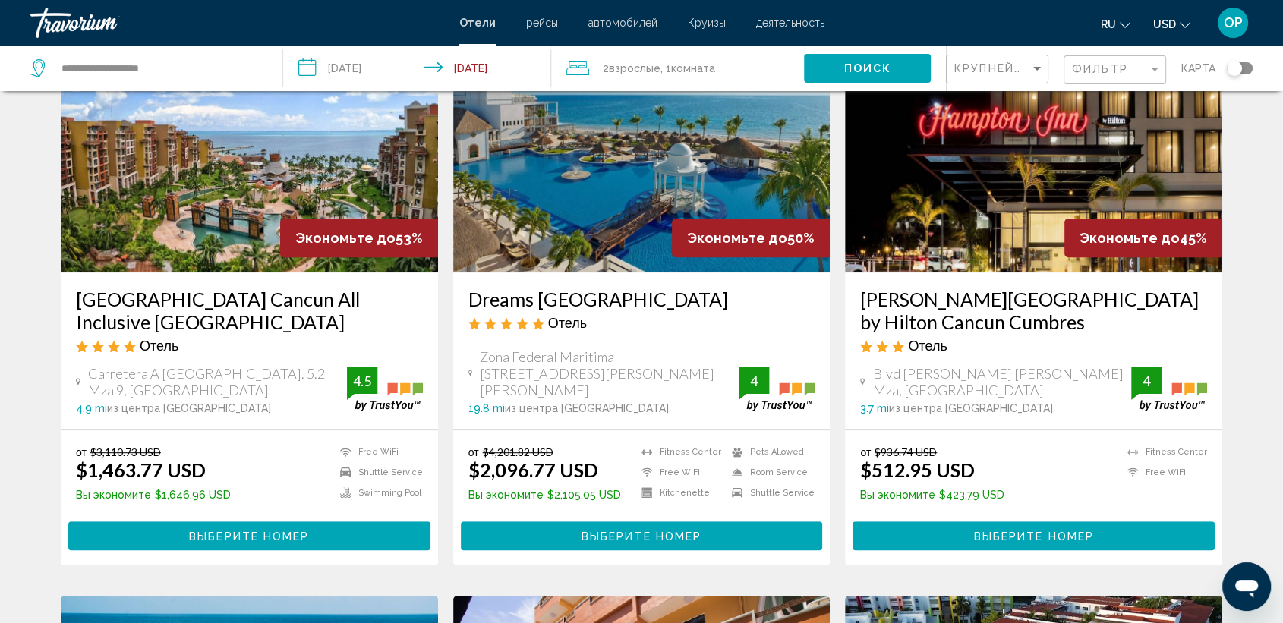
click at [686, 305] on h3 "Dreams [GEOGRAPHIC_DATA]" at bounding box center [641, 299] width 347 height 23
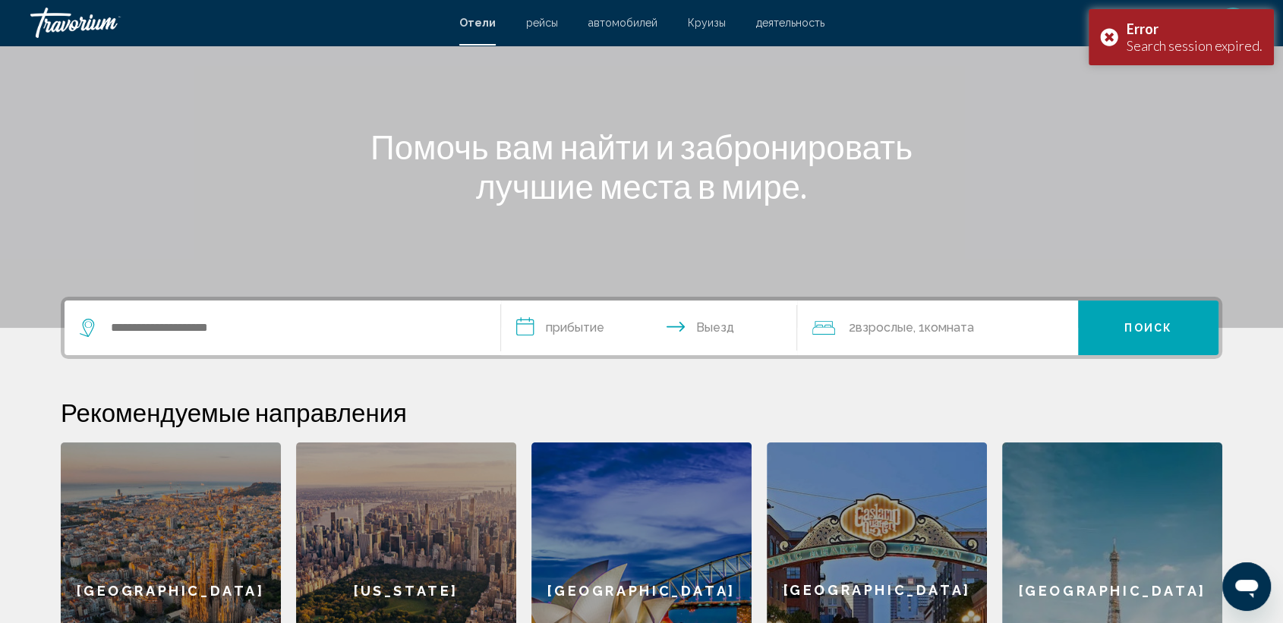
scroll to position [84, 0]
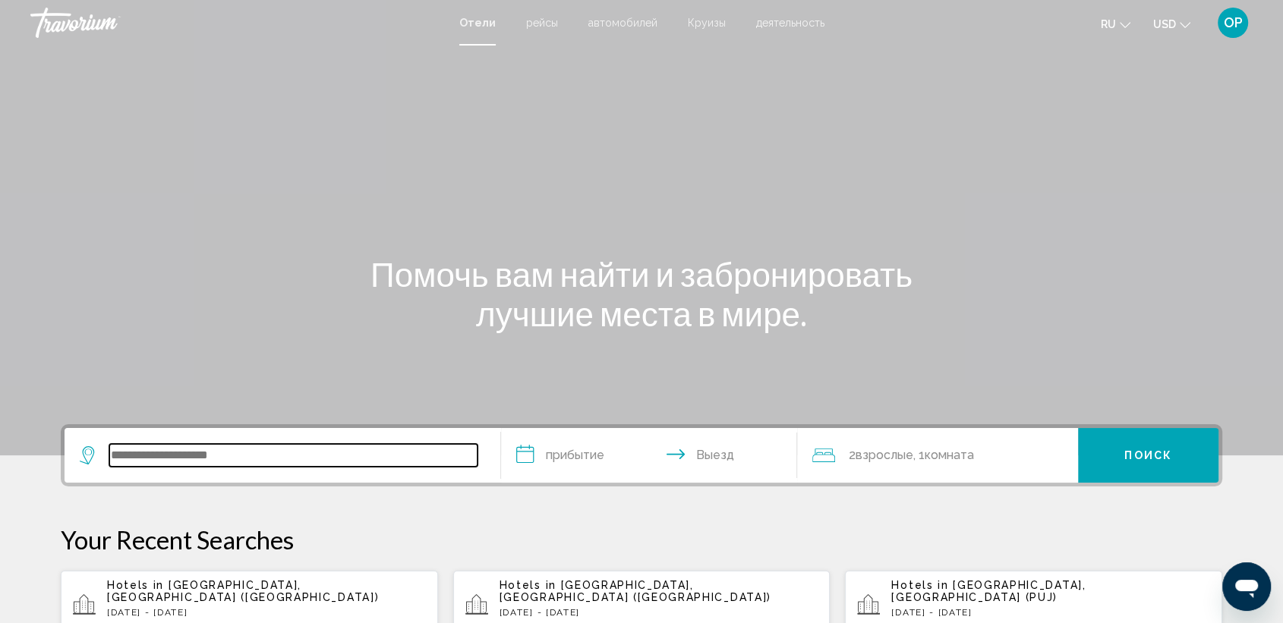
click at [222, 446] on input "Search widget" at bounding box center [293, 455] width 368 height 23
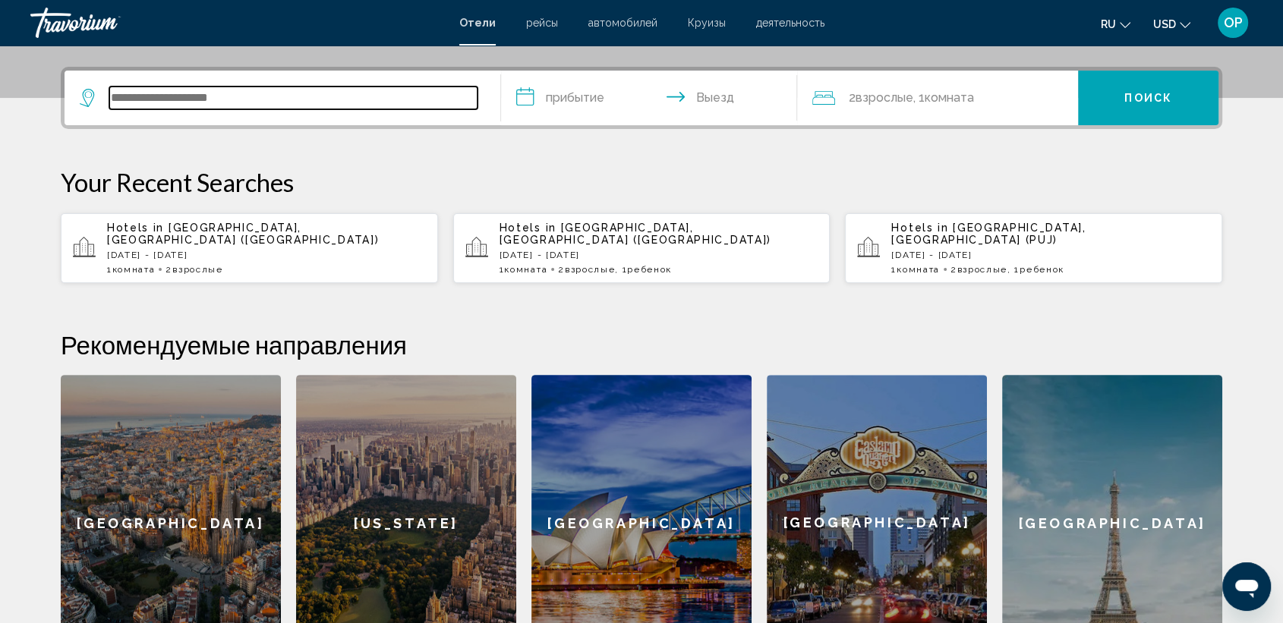
scroll to position [374, 0]
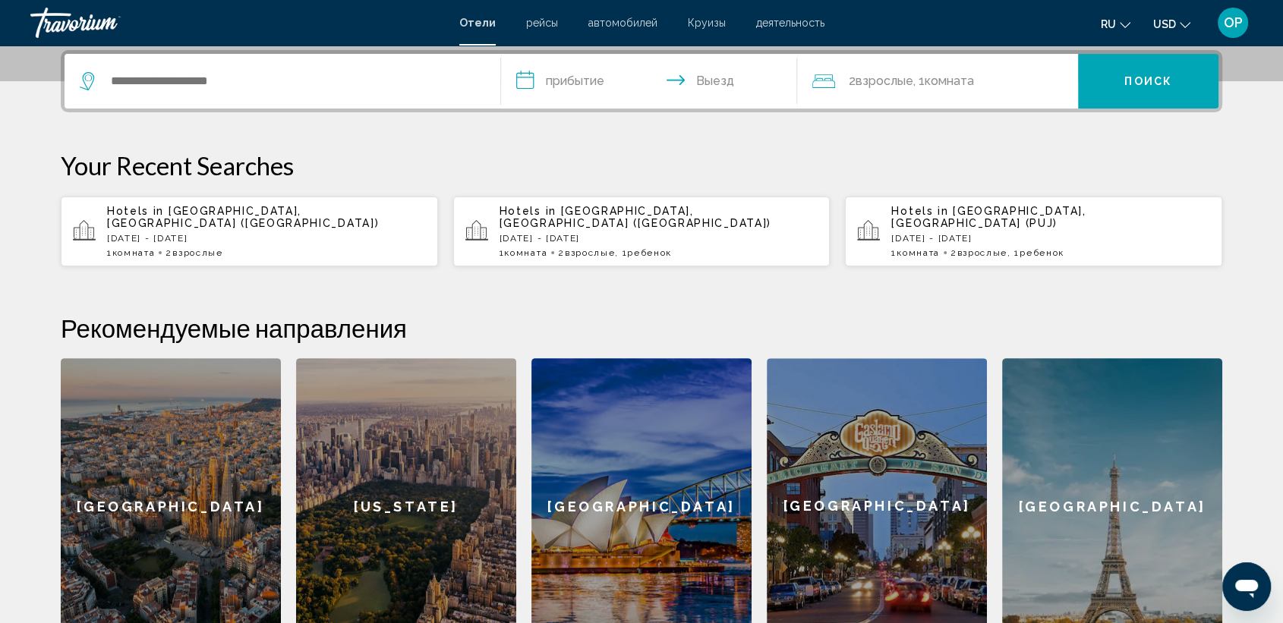
click at [197, 233] on p "[DATE] - [DATE]" at bounding box center [266, 238] width 319 height 11
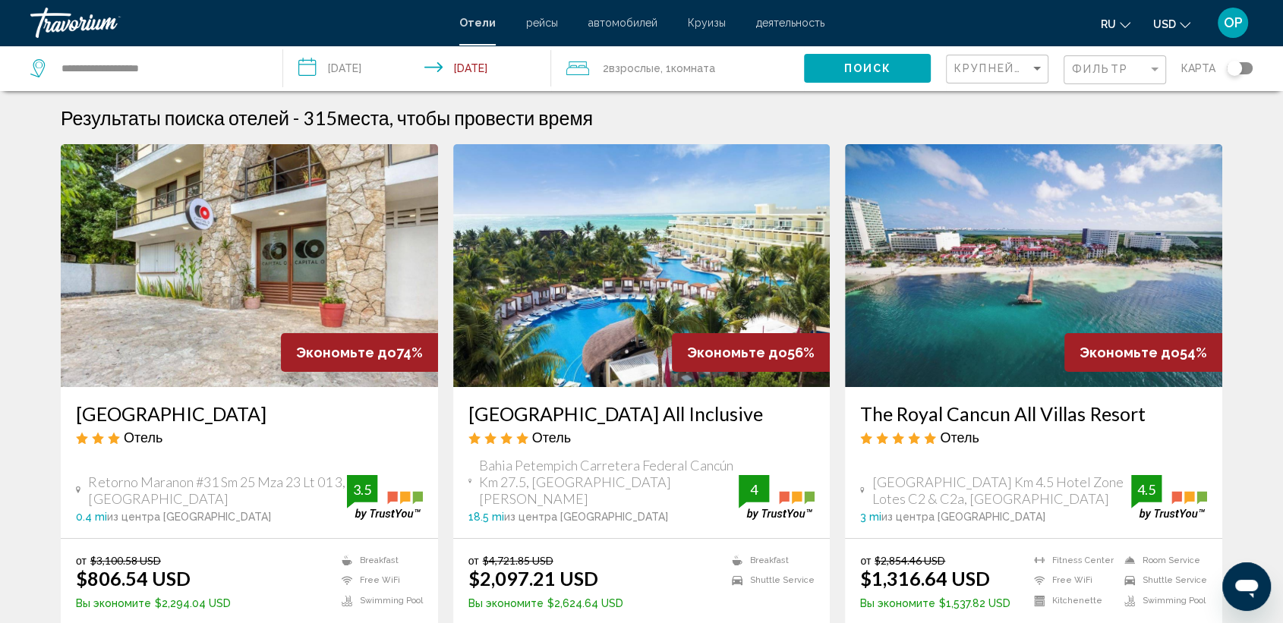
click at [1180, 23] on icon "Change currency" at bounding box center [1185, 25] width 11 height 11
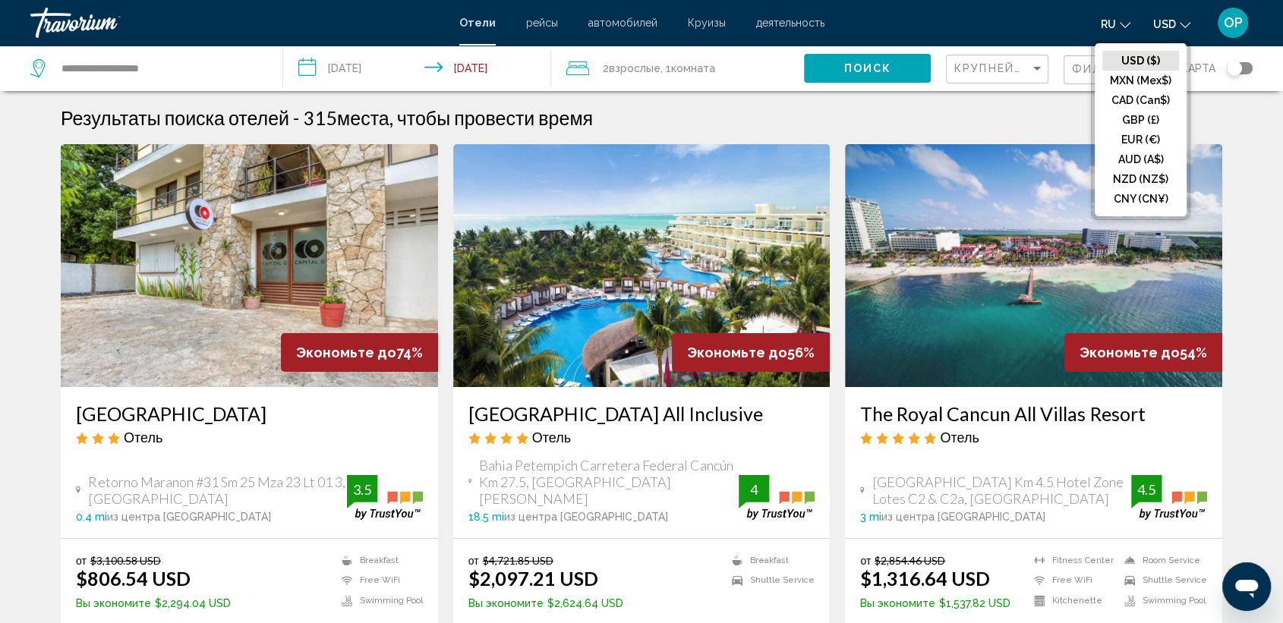
click at [1149, 95] on button "CAD (Can$)" at bounding box center [1140, 100] width 77 height 20
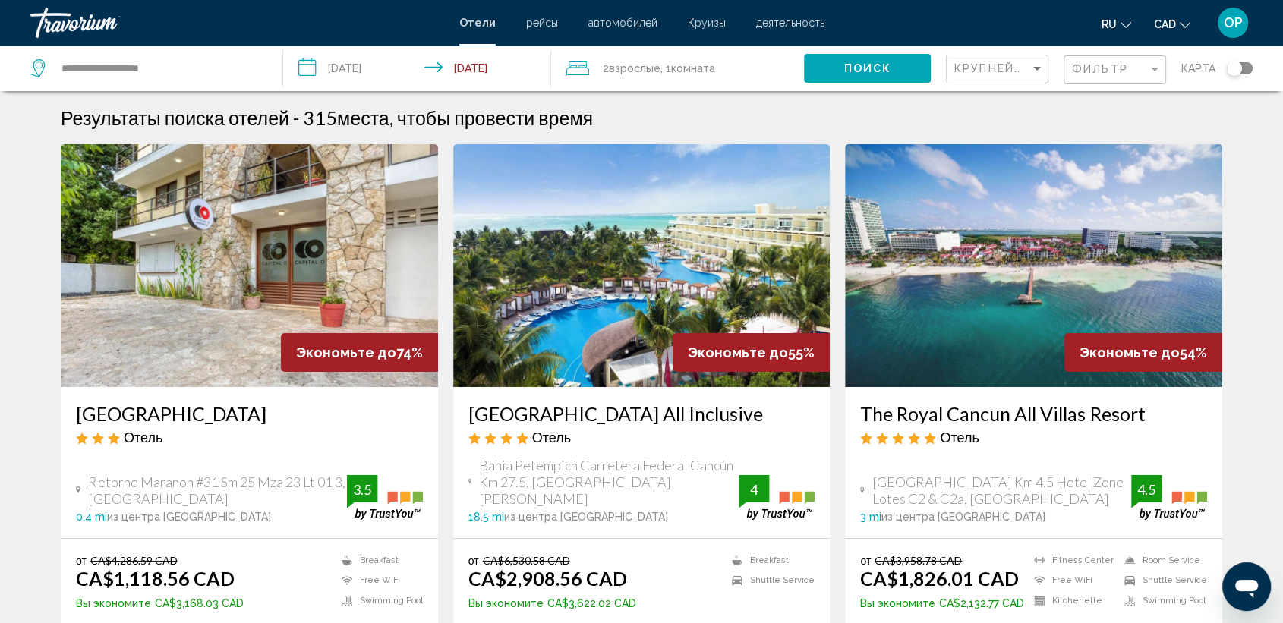
scroll to position [506, 0]
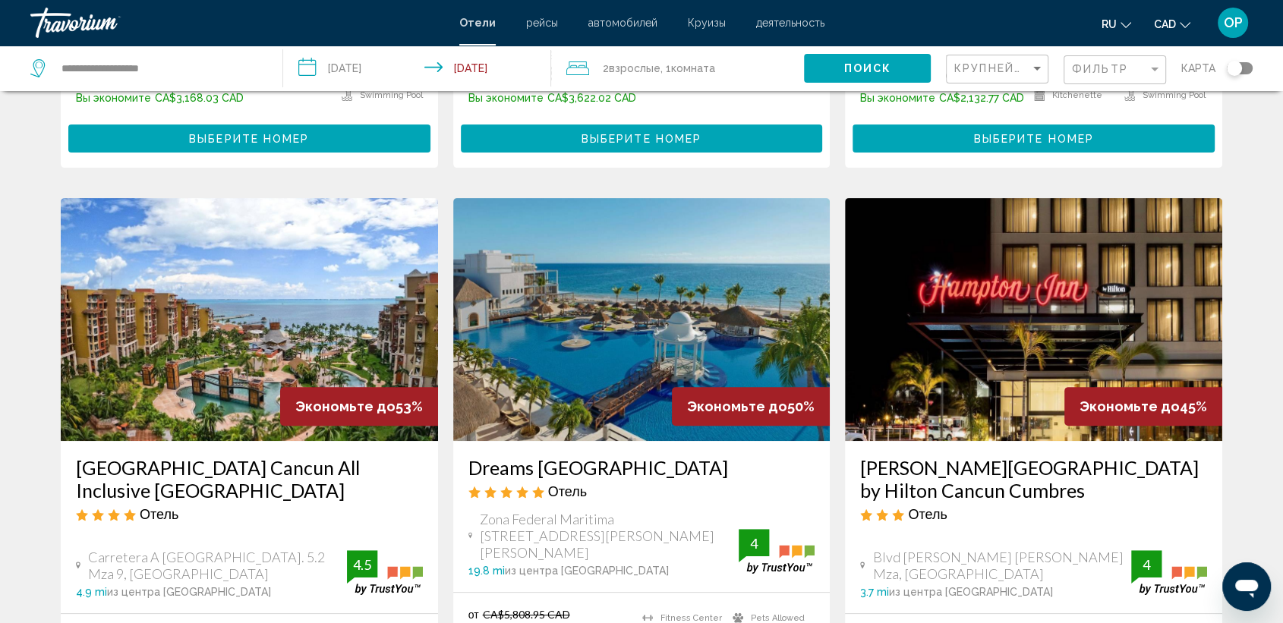
click at [586, 476] on h3 "Dreams [GEOGRAPHIC_DATA]" at bounding box center [641, 467] width 347 height 23
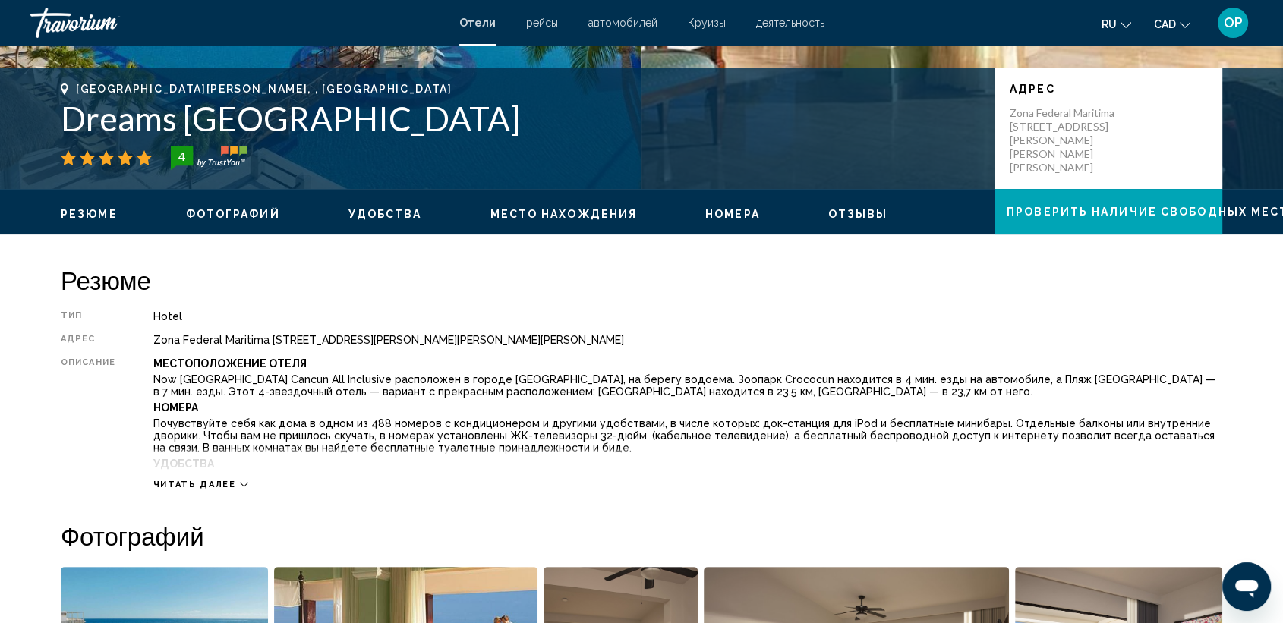
scroll to position [506, 0]
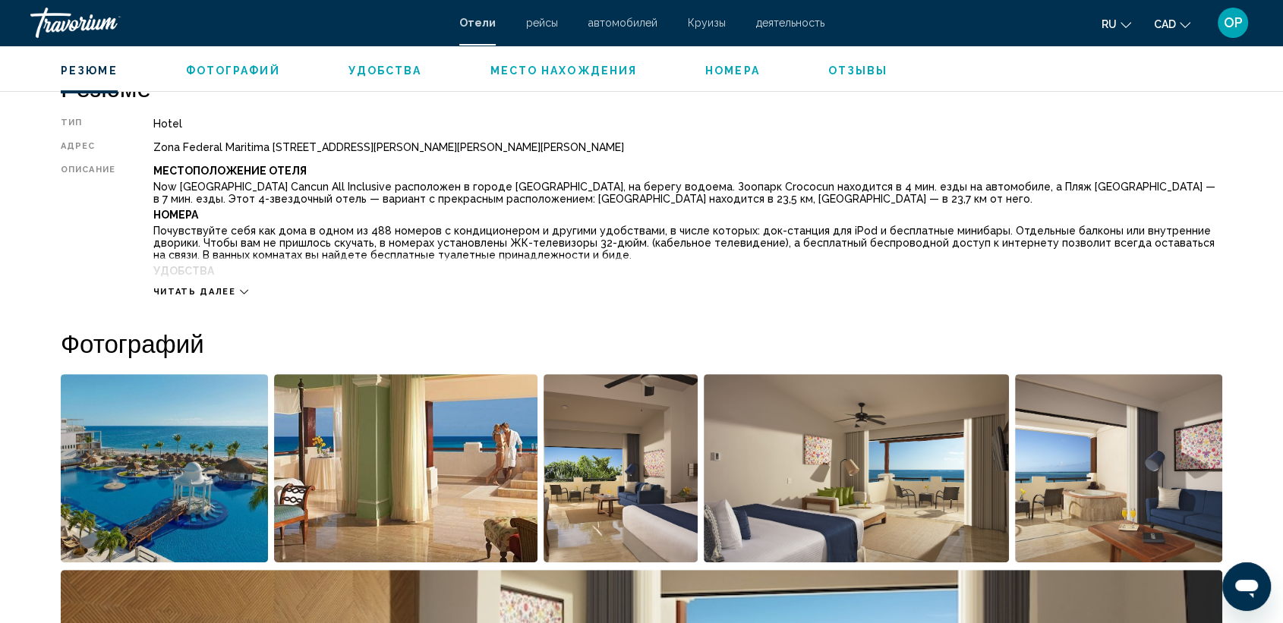
click at [211, 290] on span "Читать далее" at bounding box center [194, 292] width 83 height 10
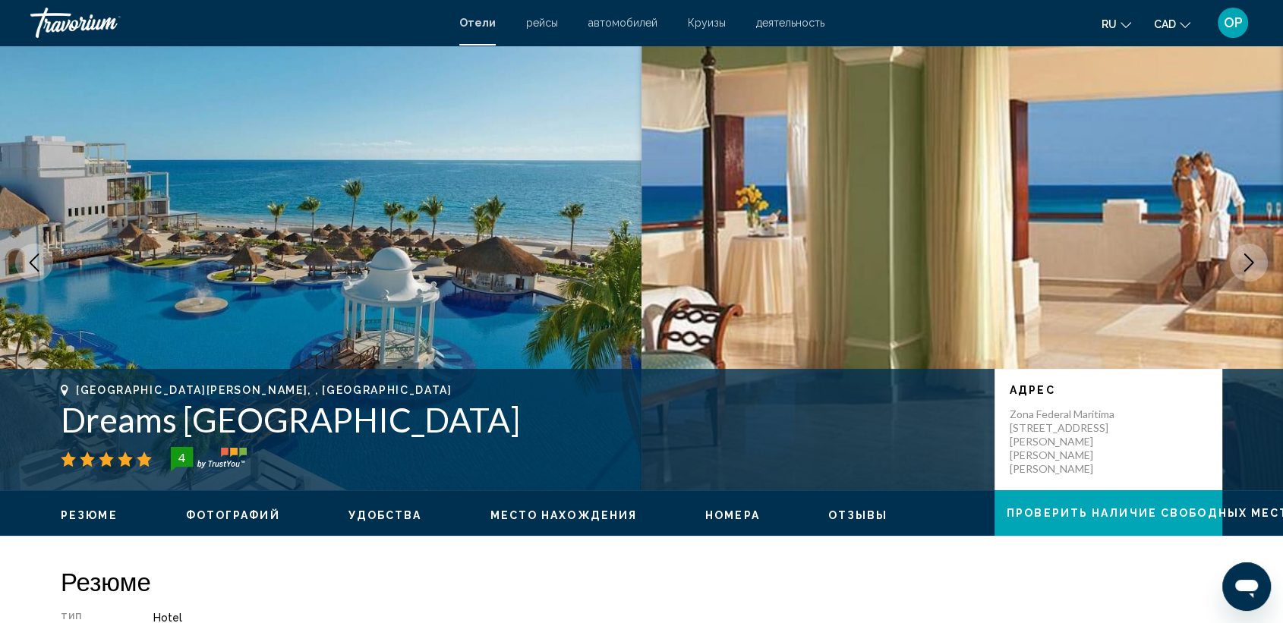
scroll to position [0, 0]
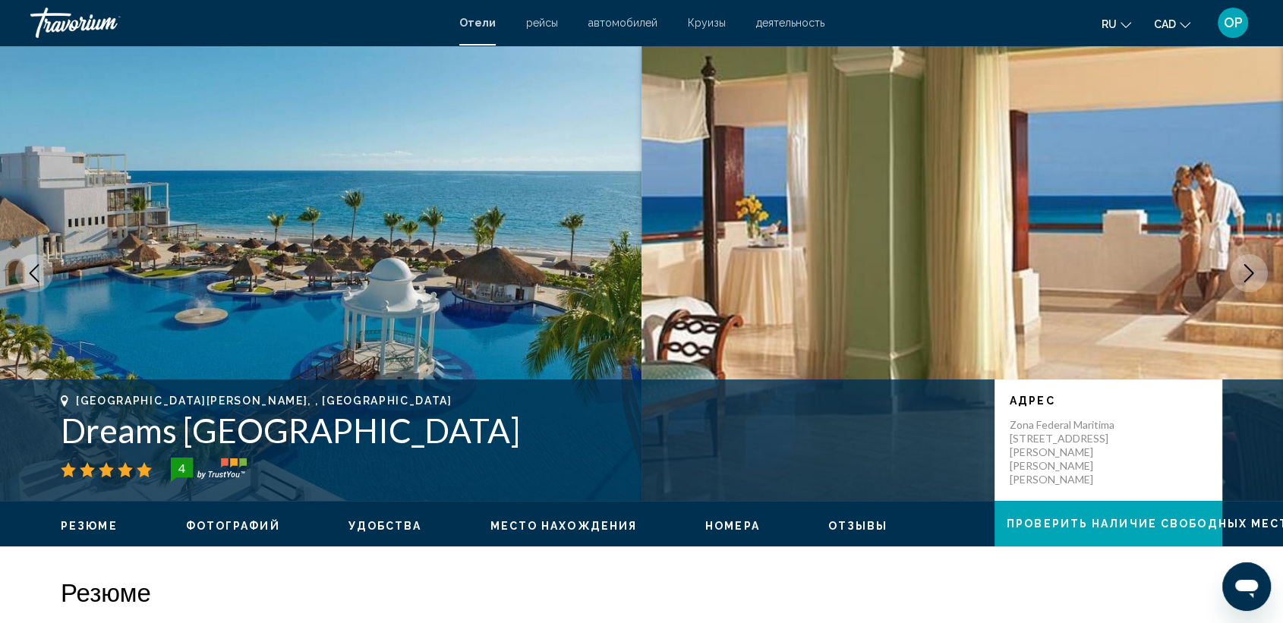
click at [1252, 275] on icon "Next image" at bounding box center [1249, 273] width 18 height 18
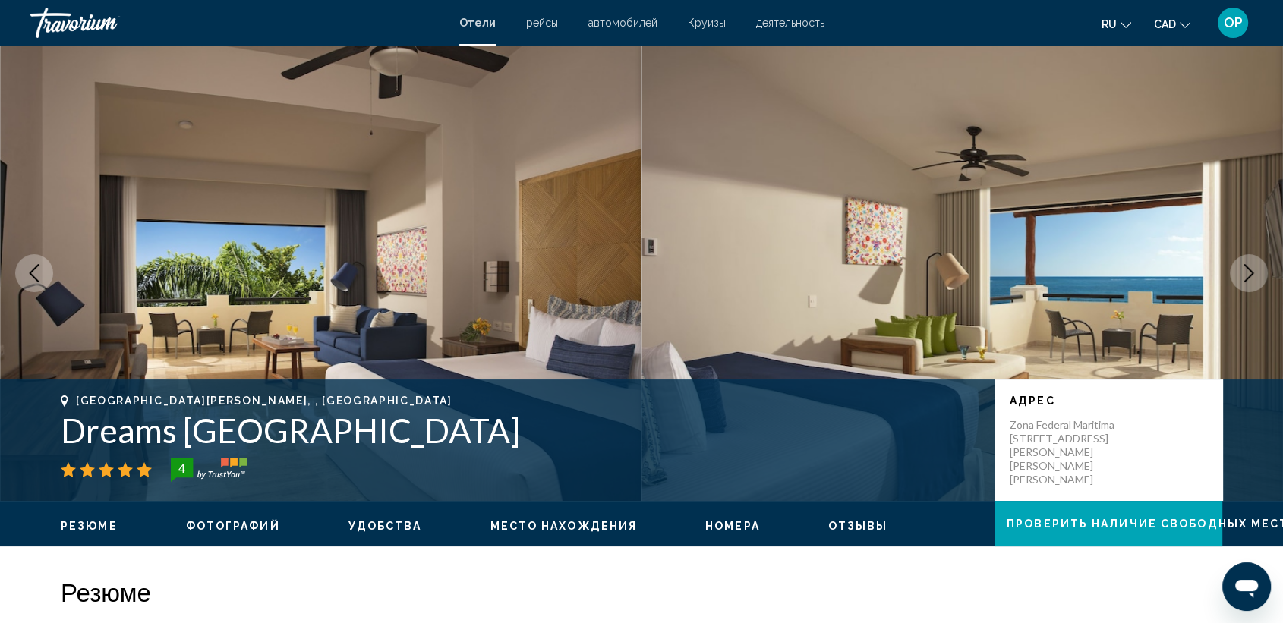
click at [1252, 274] on icon "Next image" at bounding box center [1249, 273] width 10 height 18
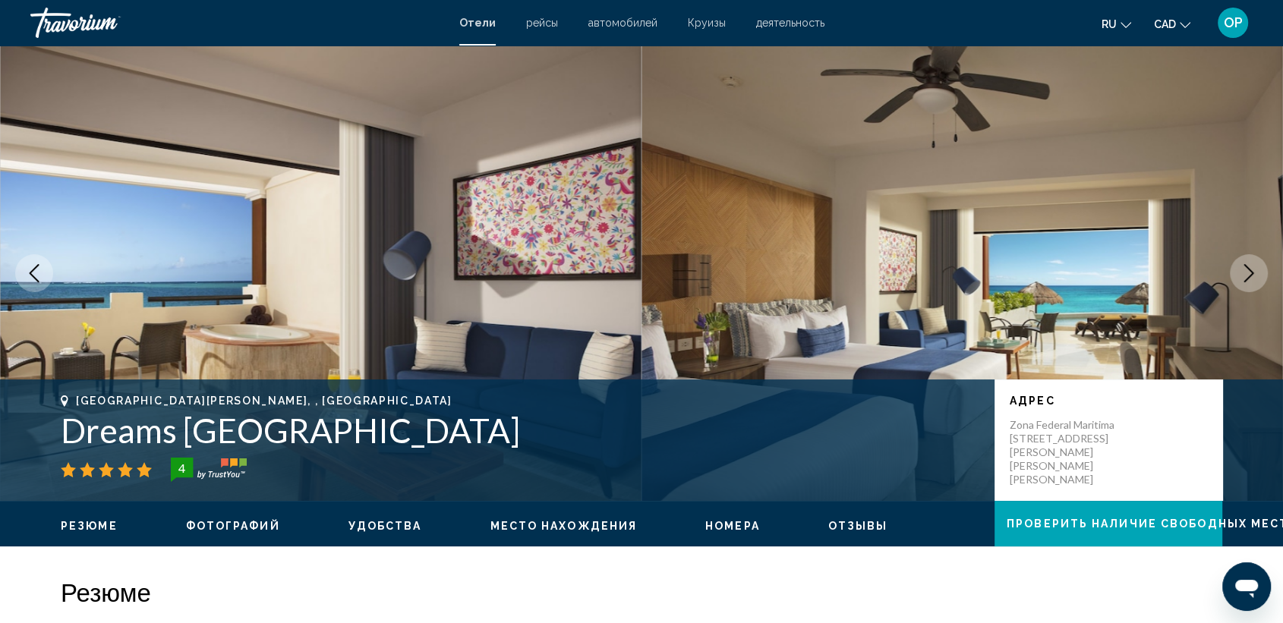
click at [1252, 274] on icon "Next image" at bounding box center [1249, 273] width 10 height 18
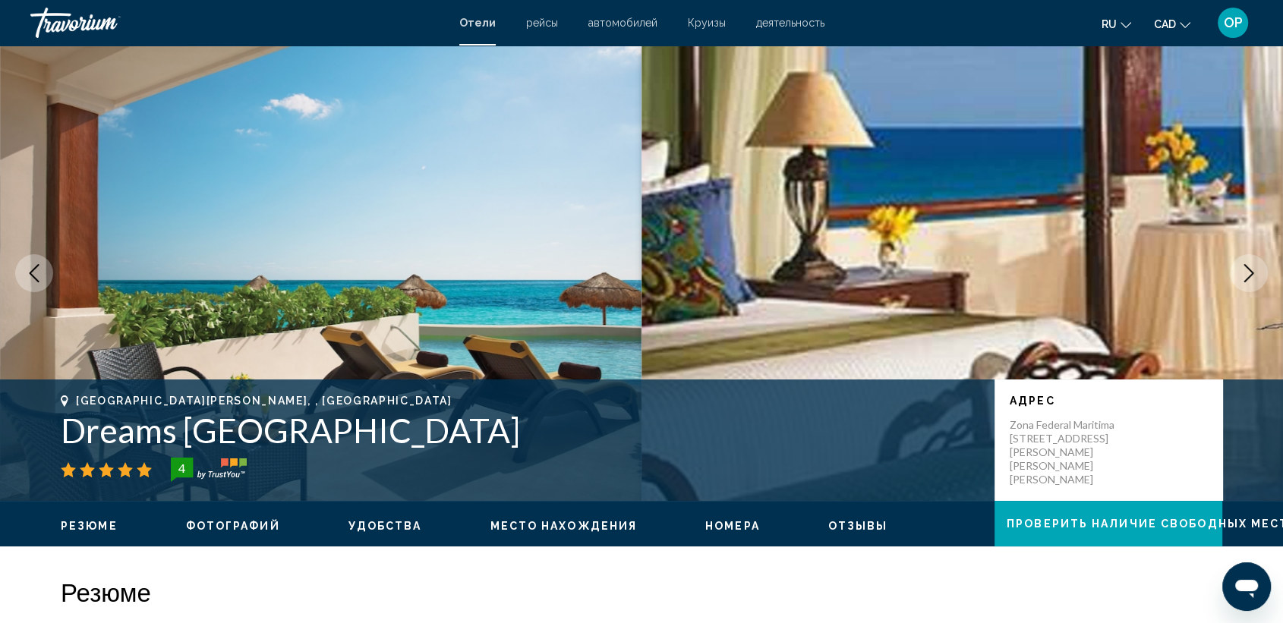
click at [1252, 274] on icon "Next image" at bounding box center [1249, 273] width 10 height 18
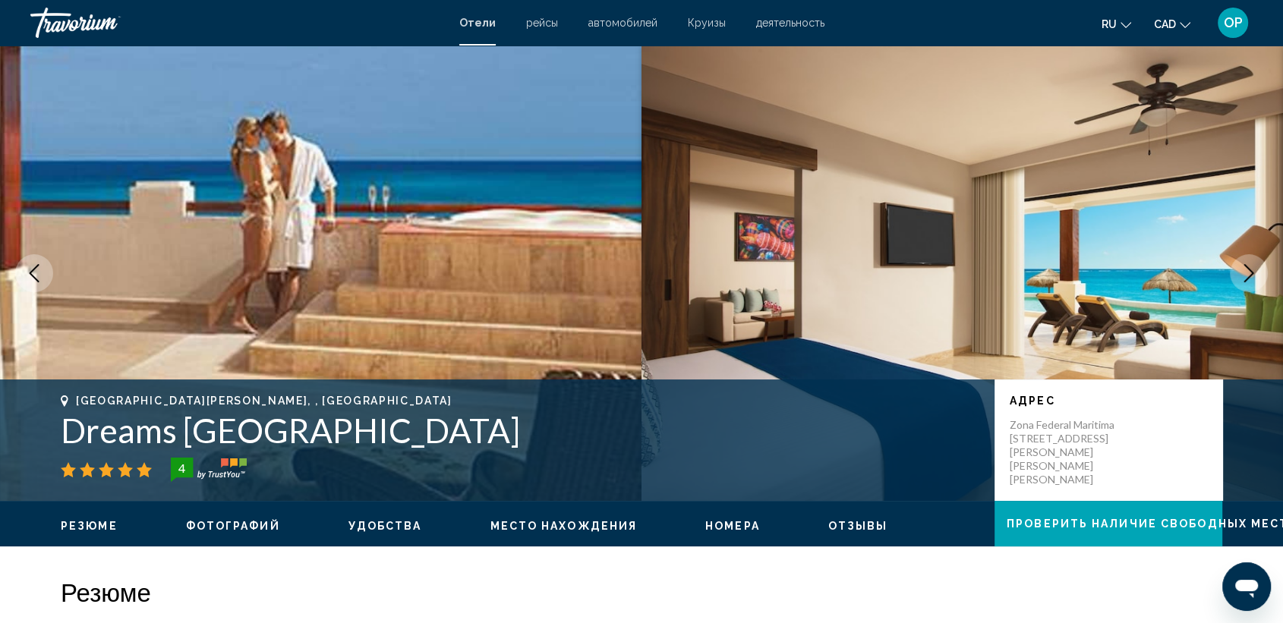
click at [1252, 274] on icon "Next image" at bounding box center [1249, 273] width 10 height 18
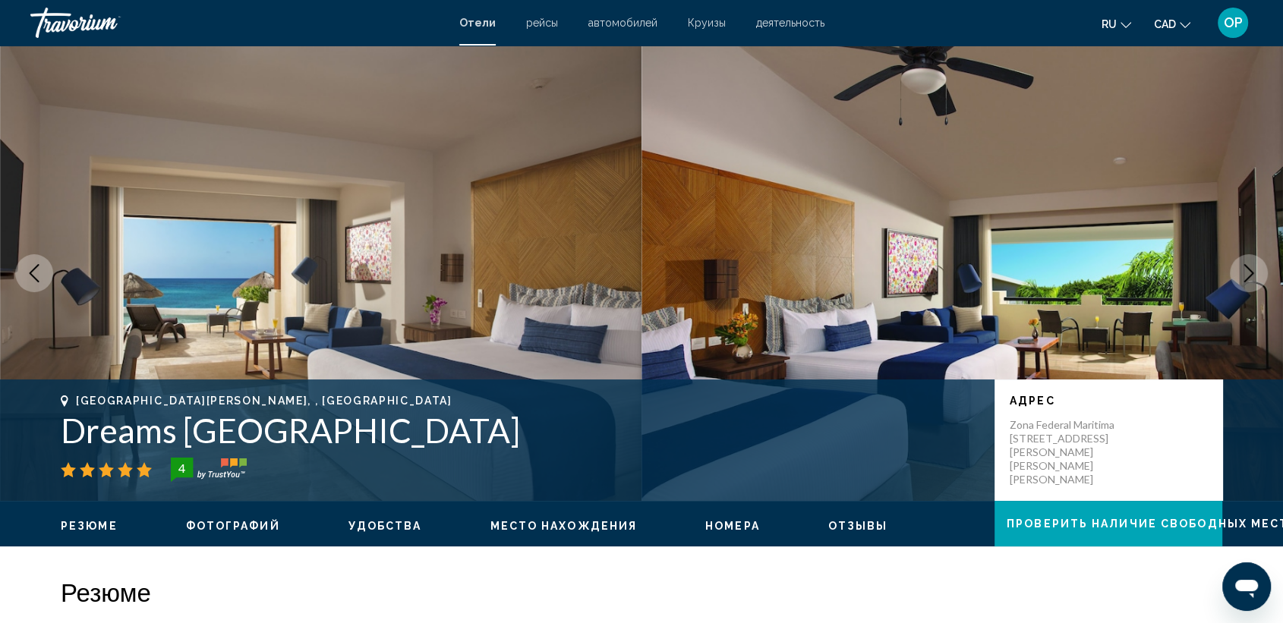
click at [1252, 274] on icon "Next image" at bounding box center [1249, 273] width 10 height 18
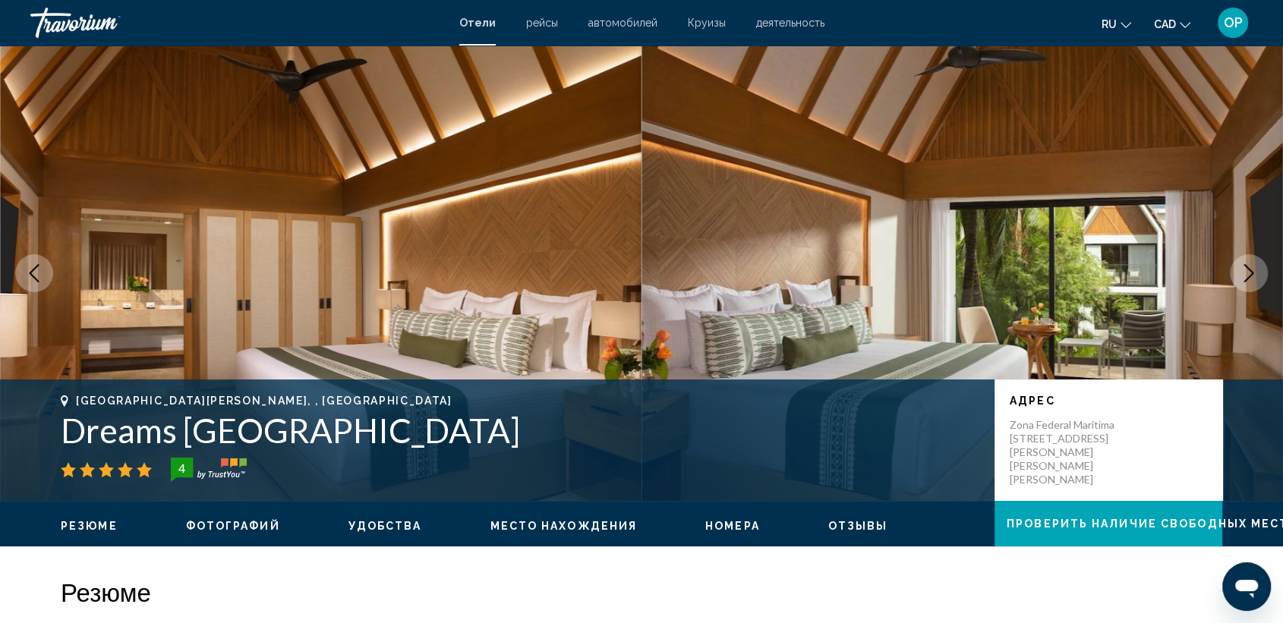
click at [1252, 274] on icon "Next image" at bounding box center [1249, 273] width 10 height 18
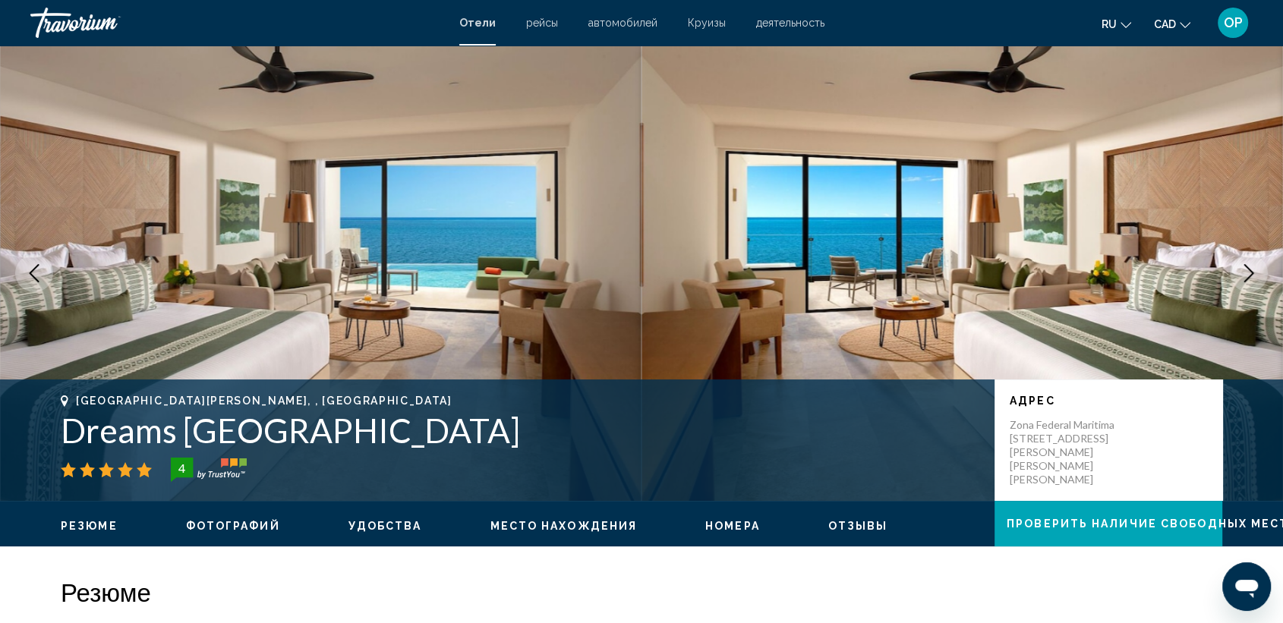
click at [1252, 274] on icon "Next image" at bounding box center [1249, 273] width 10 height 18
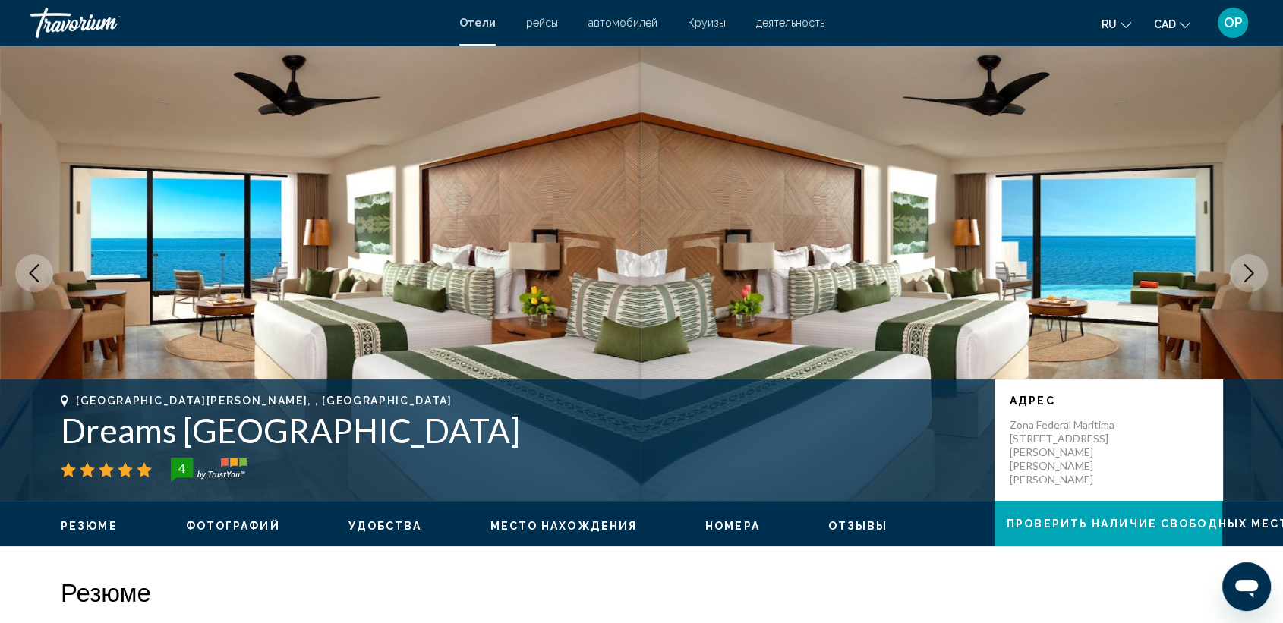
click at [1252, 274] on icon "Next image" at bounding box center [1249, 273] width 10 height 18
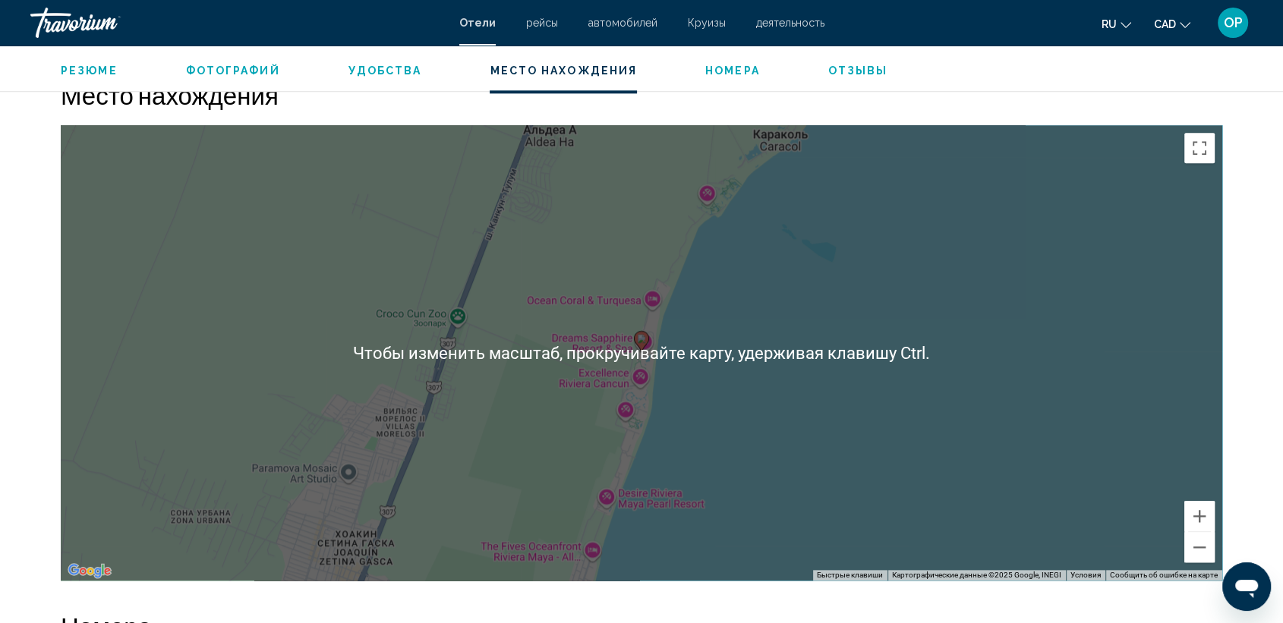
scroll to position [1518, 0]
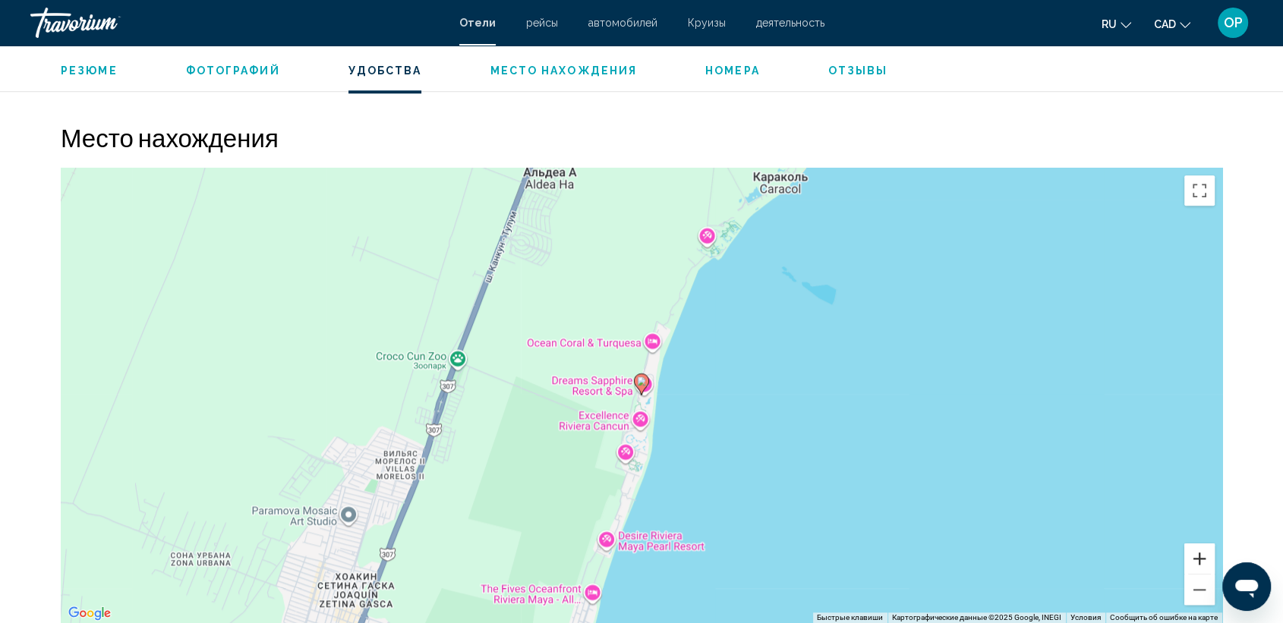
click at [1190, 554] on button "Увеличить" at bounding box center [1199, 559] width 30 height 30
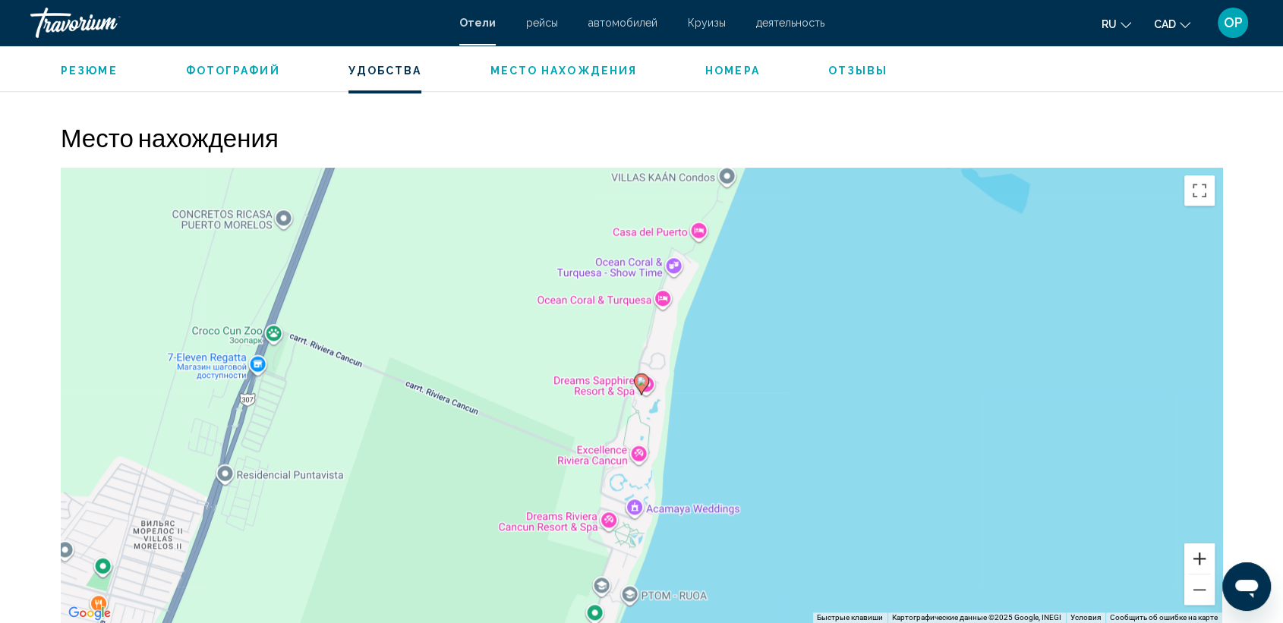
click at [1190, 554] on button "Увеличить" at bounding box center [1199, 559] width 30 height 30
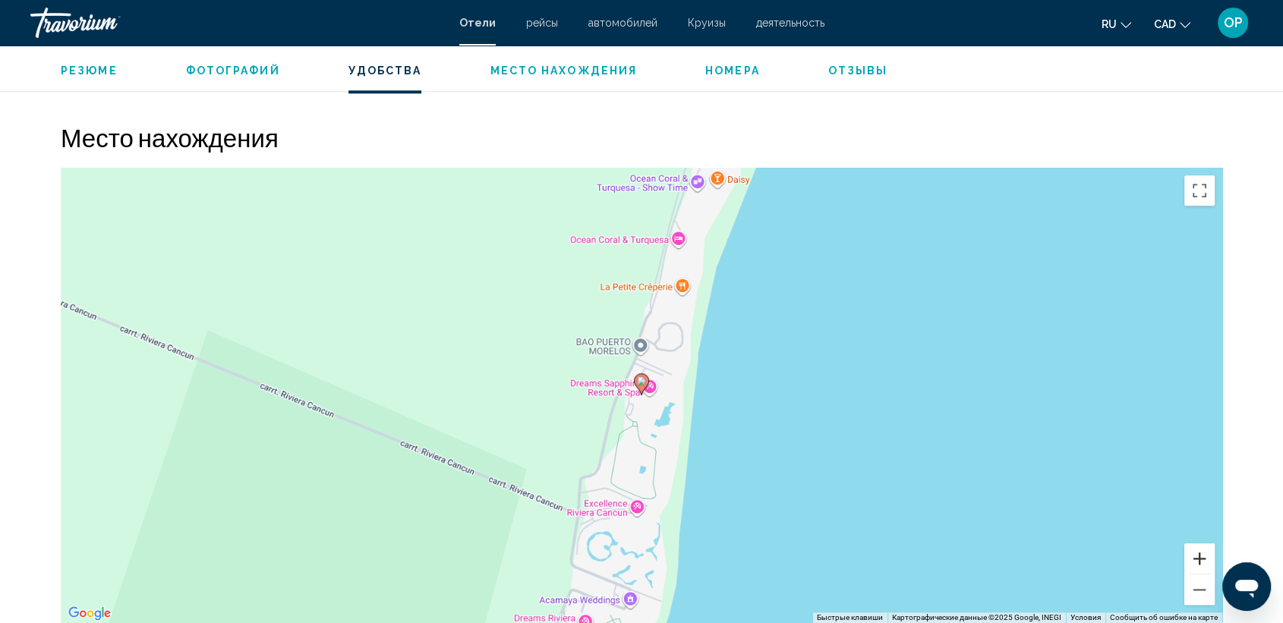
click at [1190, 554] on button "Увеличить" at bounding box center [1199, 559] width 30 height 30
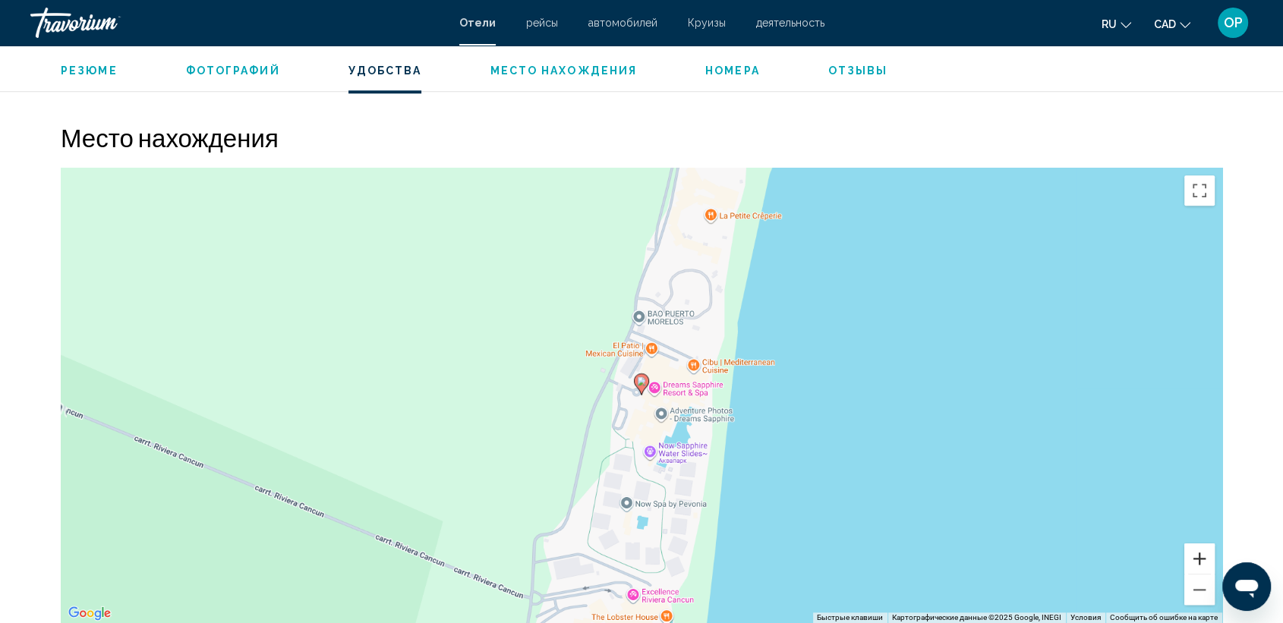
click at [1190, 554] on button "Увеличить" at bounding box center [1199, 559] width 30 height 30
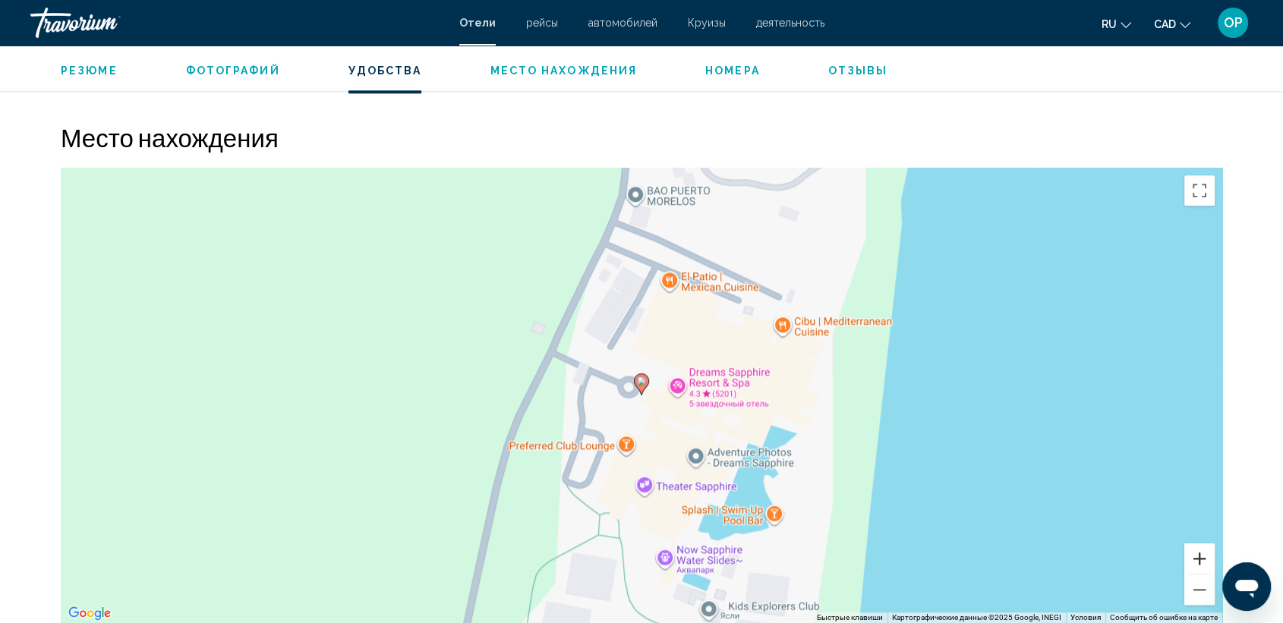
click at [1190, 554] on button "Увеличить" at bounding box center [1199, 559] width 30 height 30
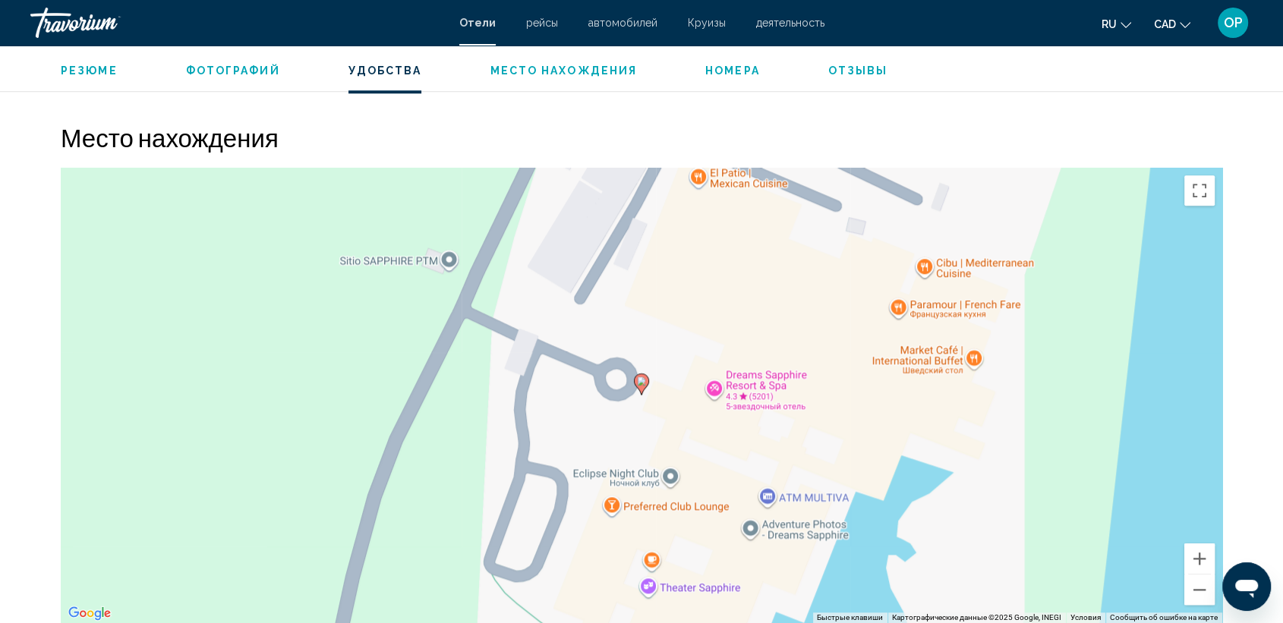
click at [715, 389] on div "Чтобы активировать перетаскивание с помощью клавиатуры, нажмите Alt + Ввод. Пос…" at bounding box center [642, 396] width 1162 height 456
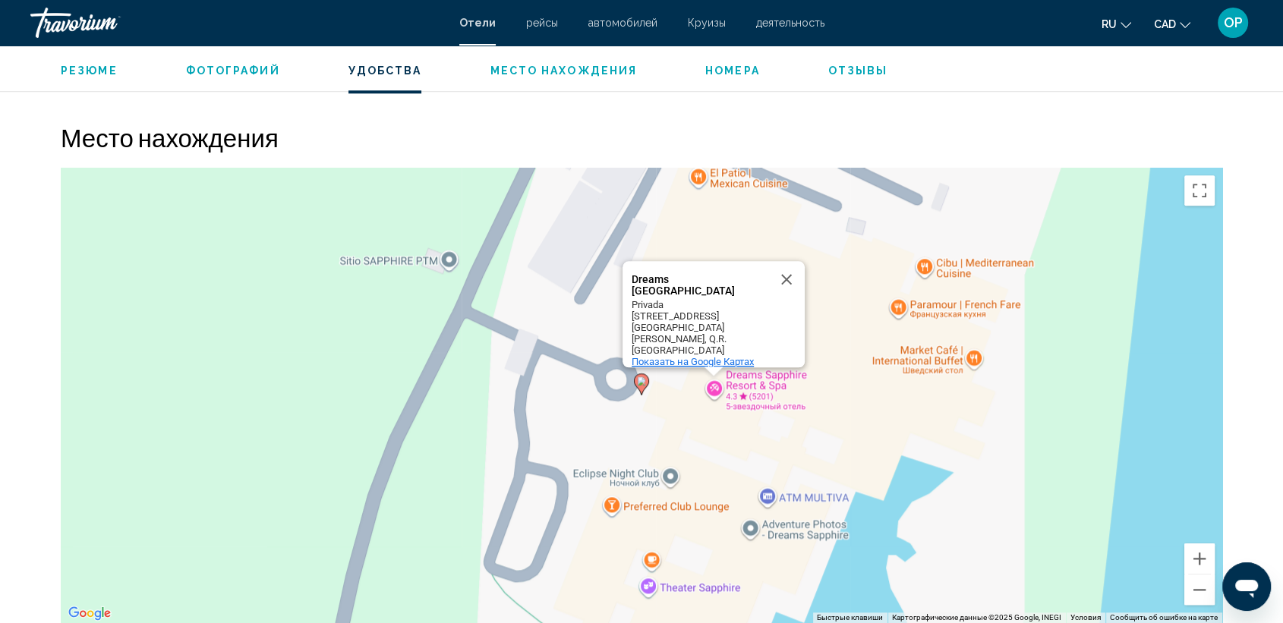
click at [695, 356] on span "Показать на Google Картах" at bounding box center [693, 361] width 122 height 11
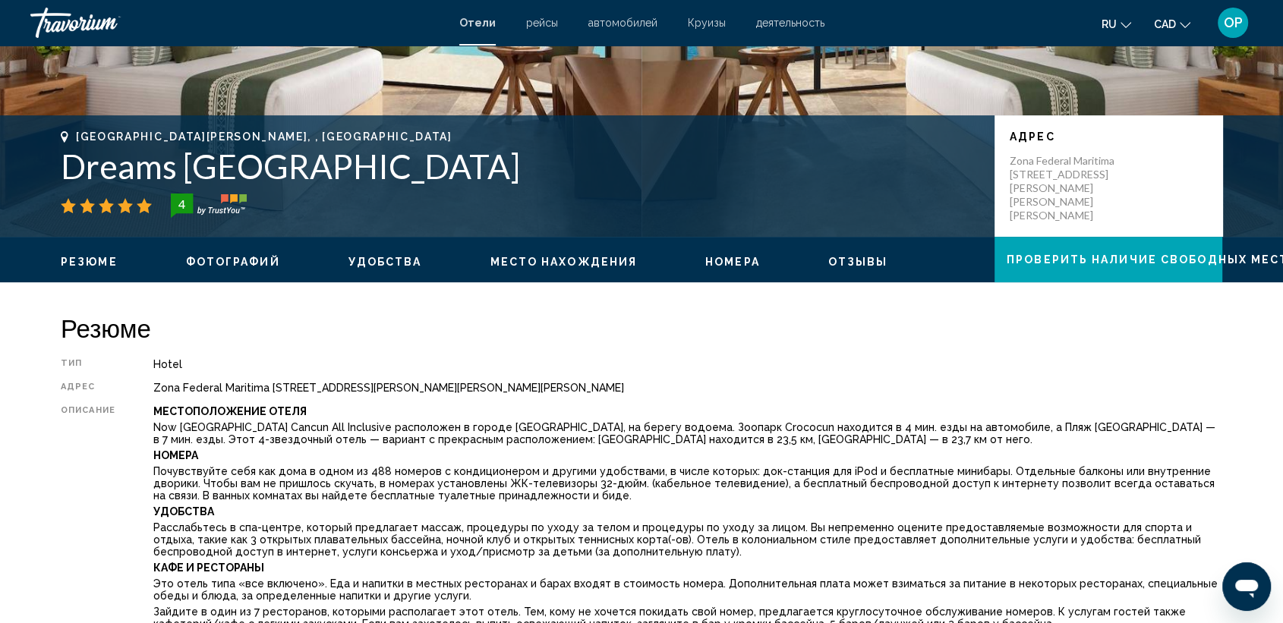
scroll to position [0, 0]
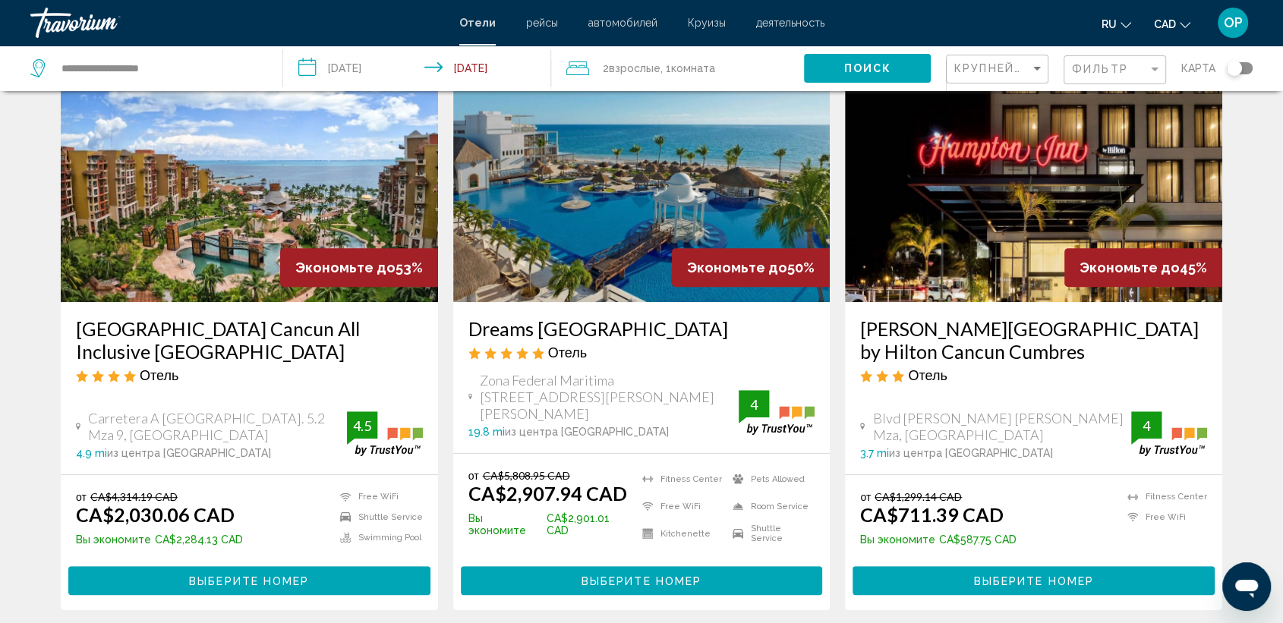
scroll to position [674, 0]
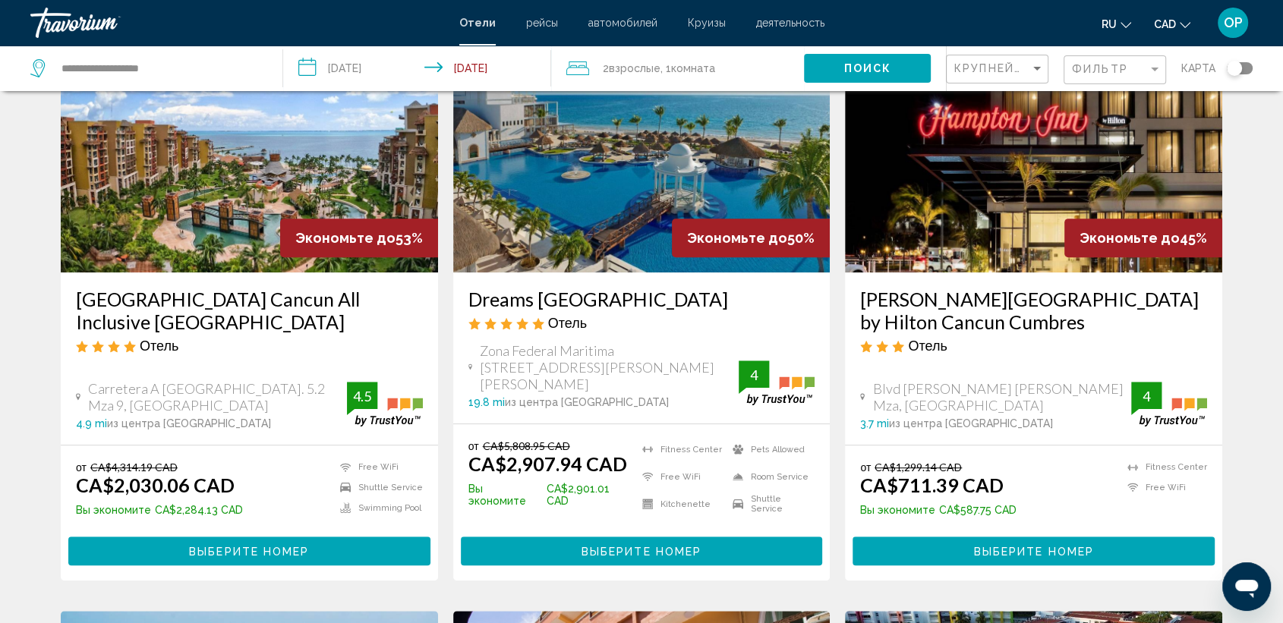
drag, startPoint x: 455, startPoint y: 306, endPoint x: 722, endPoint y: 311, distance: 267.3
click at [722, 311] on div "Dreams [GEOGRAPHIC_DATA] Отель Zona Federal Maritima Supermanzana 11 Manzana 9 …" at bounding box center [641, 348] width 377 height 151
copy h3 "Dreams [GEOGRAPHIC_DATA]"
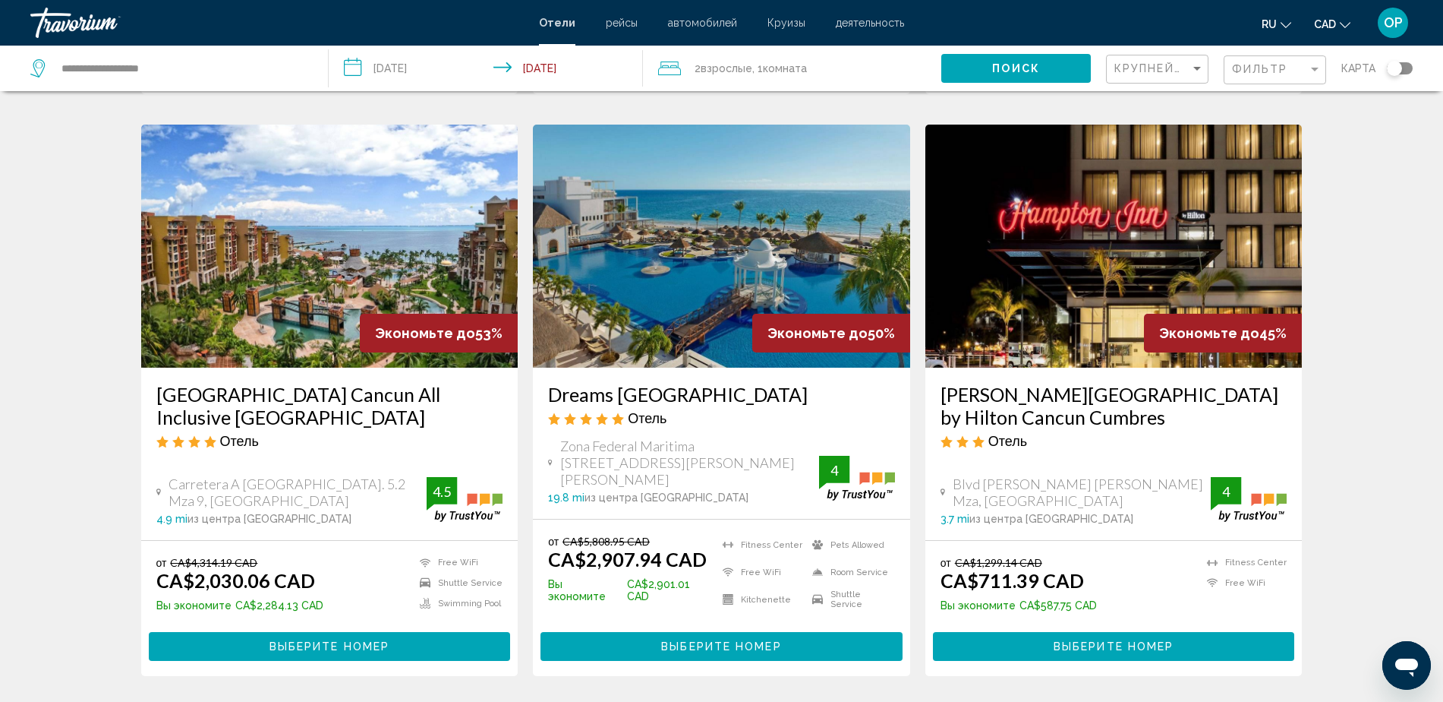
scroll to position [559, 0]
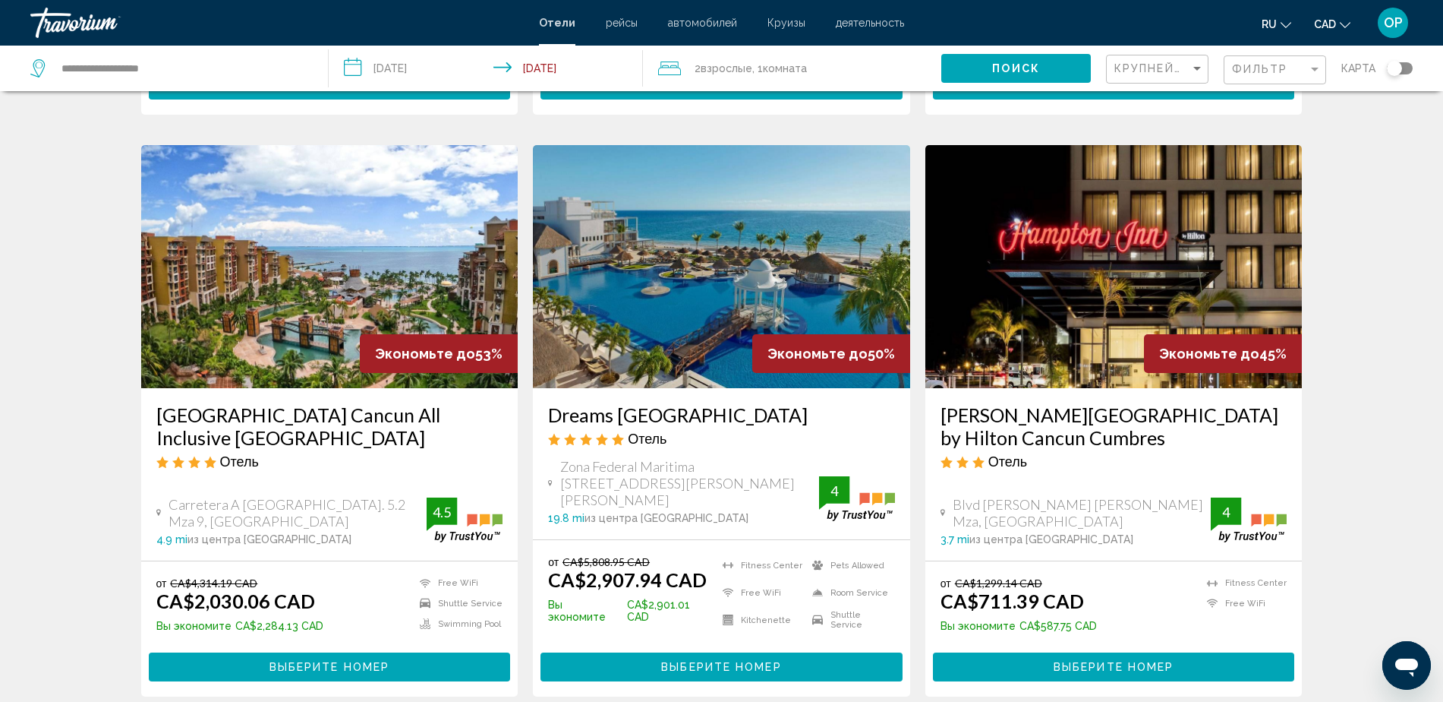
drag, startPoint x: 547, startPoint y: 422, endPoint x: 801, endPoint y: 415, distance: 254.5
click at [801, 415] on div "Dreams [GEOGRAPHIC_DATA] Отель Zona Federal Maritima Supermanzana 11 Manzana 9 …" at bounding box center [721, 463] width 377 height 151
copy h3 "Dreams [GEOGRAPHIC_DATA]"
